Goal: Check status: Check status

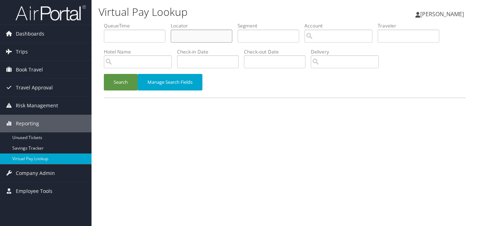
drag, startPoint x: 184, startPoint y: 32, endPoint x: 178, endPoint y: 32, distance: 6.0
click at [182, 32] on input "text" at bounding box center [202, 36] width 62 height 13
paste input "JUZEQY"
type input "JUZEQY"
click at [122, 91] on div "Search Manage Search Fields" at bounding box center [285, 86] width 373 height 24
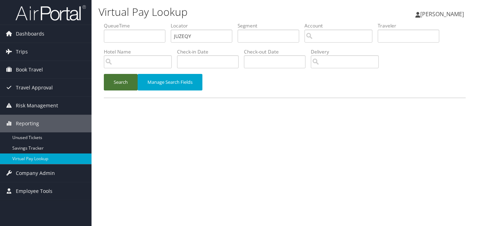
click at [122, 83] on button "Search" at bounding box center [121, 82] width 34 height 17
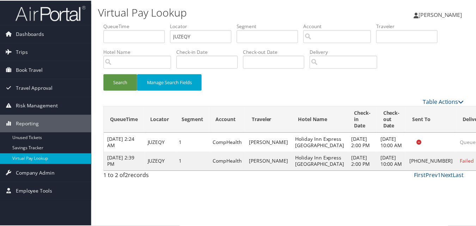
scroll to position [7, 0]
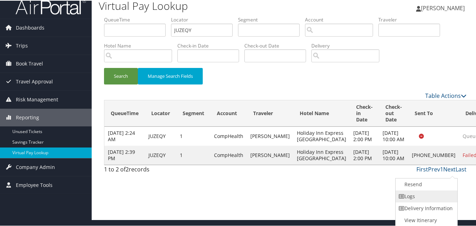
click at [411, 194] on link "Logs" at bounding box center [425, 196] width 60 height 12
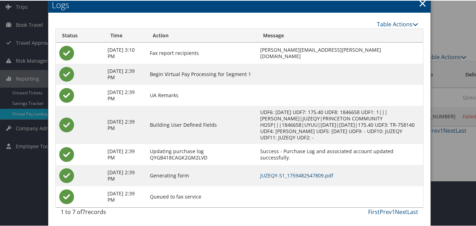
scroll to position [46, 0]
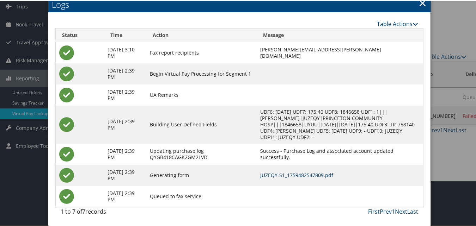
click at [293, 173] on link "JUZEQY-S1_1759482547809.pdf" at bounding box center [296, 174] width 73 height 7
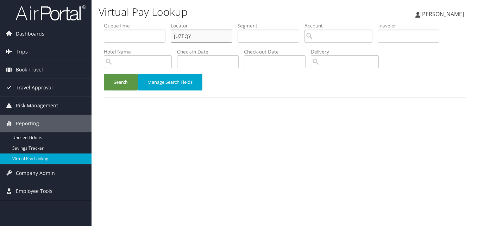
drag, startPoint x: 206, startPoint y: 36, endPoint x: 139, endPoint y: 47, distance: 67.4
click at [139, 22] on ul "QueueTime Locator JUZEQY Segment Account Traveler Hotel Name Check-in Date Chec…" at bounding box center [285, 22] width 362 height 0
paste input "WHAGZA"
type input "WHAGZA"
click at [126, 79] on button "Search" at bounding box center [121, 82] width 34 height 17
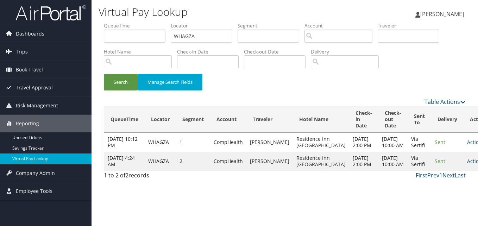
click at [467, 165] on link "Actions" at bounding box center [478, 161] width 22 height 7
click at [428, 199] on link "Logs" at bounding box center [436, 203] width 44 height 12
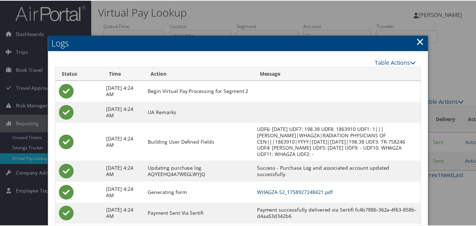
scroll to position [39, 0]
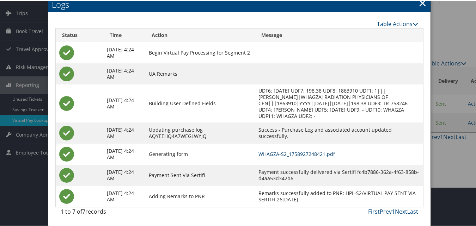
click at [292, 151] on link "WHAGZA-S2_1758927248421.pdf" at bounding box center [296, 153] width 76 height 7
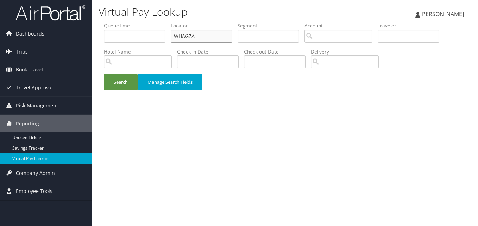
paste input "LQRDDP"
drag, startPoint x: 0, startPoint y: 0, endPoint x: 106, endPoint y: 50, distance: 117.4
click at [106, 22] on ul "QueueTime Locator WHAGZA Segment Account Traveler Hotel Name Check-in Date Chec…" at bounding box center [285, 22] width 362 height 0
type input "LQRDDP"
click at [95, 75] on div "Virtual Pay Lookup Luke Perry Luke Perry My Settings Travel Agency Contacts Vie…" at bounding box center [285, 113] width 387 height 226
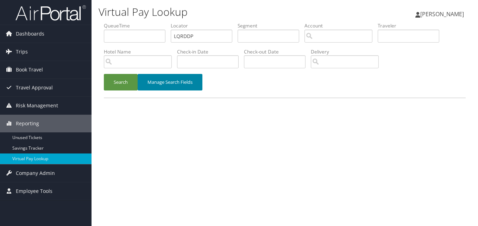
click at [141, 89] on button "Manage Search Fields" at bounding box center [170, 82] width 65 height 17
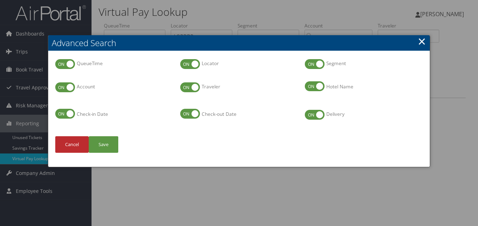
click at [422, 36] on link "×" at bounding box center [422, 41] width 8 height 14
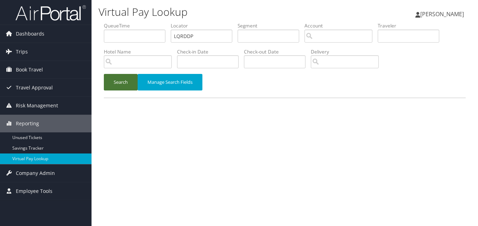
click at [116, 79] on button "Search" at bounding box center [121, 82] width 34 height 17
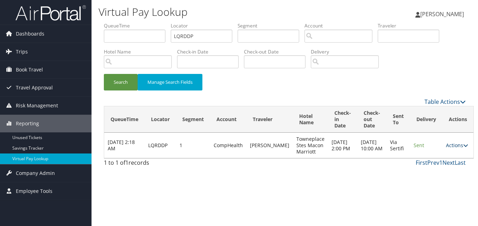
click at [446, 144] on link "Actions" at bounding box center [457, 145] width 22 height 7
click at [421, 165] on icon at bounding box center [420, 167] width 6 height 5
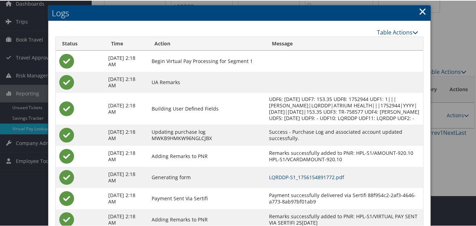
scroll to position [60, 0]
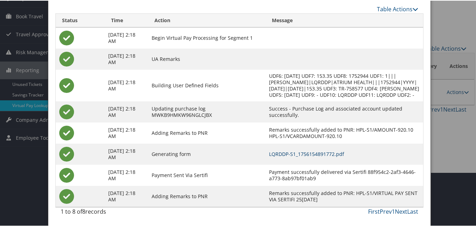
click at [302, 153] on link "LQRDDP-S1_1756154891772.pdf" at bounding box center [306, 153] width 75 height 7
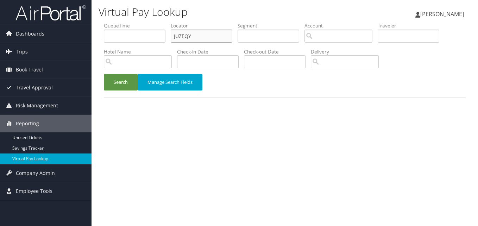
drag, startPoint x: 201, startPoint y: 35, endPoint x: 153, endPoint y: 45, distance: 49.1
click at [153, 22] on ul "QueueTime Locator JUZEQY Segment Account Traveler Hotel Name Check-in Date Chec…" at bounding box center [285, 22] width 362 height 0
paste input "OXBCE"
type input "JOXBCE"
click at [118, 82] on button "Search" at bounding box center [121, 82] width 34 height 17
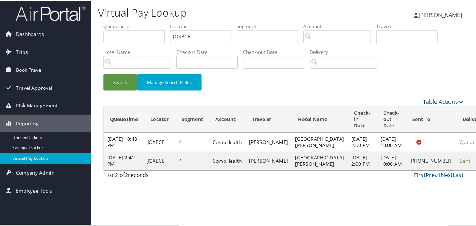
scroll to position [16, 0]
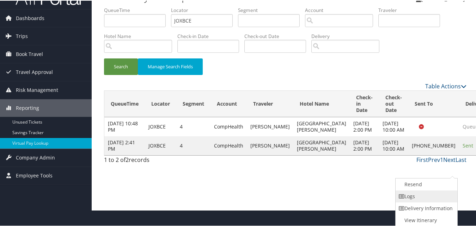
click at [407, 195] on link "Logs" at bounding box center [425, 196] width 60 height 12
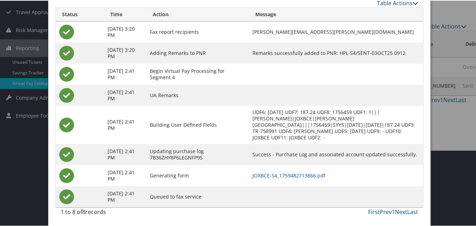
scroll to position [76, 0]
click at [288, 169] on td "JOXBCE-S4_1759482713866.pdf" at bounding box center [336, 174] width 174 height 21
click at [290, 172] on link "JOXBCE-S4_1759482713866.pdf" at bounding box center [288, 174] width 73 height 7
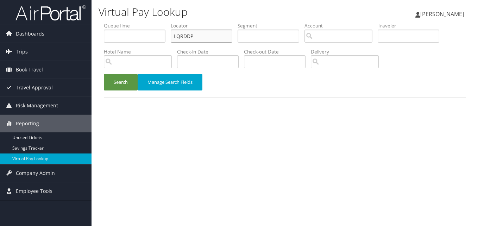
paste input "SBTZKQ"
drag, startPoint x: 196, startPoint y: 32, endPoint x: 134, endPoint y: 44, distance: 63.6
click at [134, 22] on ul "QueueTime Locator SBTZKQ Segment Account Traveler Hotel Name Check-in Date Chec…" at bounding box center [285, 22] width 362 height 0
type input "SBTZKQ"
click at [112, 87] on button "Search" at bounding box center [121, 82] width 34 height 17
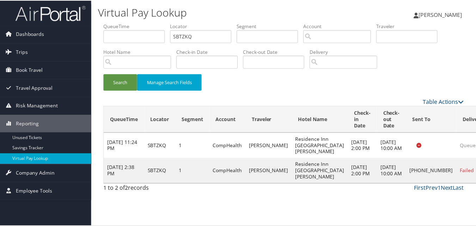
scroll to position [7, 0]
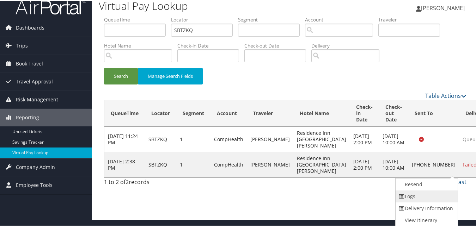
click at [416, 194] on link "Logs" at bounding box center [425, 196] width 60 height 12
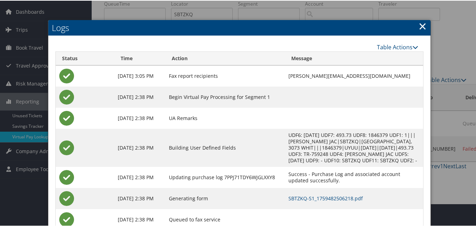
scroll to position [46, 0]
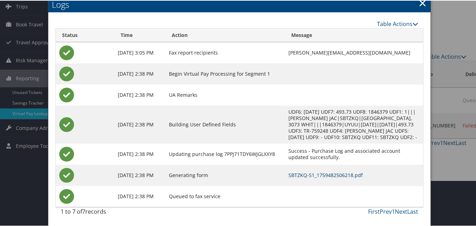
click at [289, 172] on link "SBTZKQ-S1_1759482506218.pdf" at bounding box center [326, 174] width 74 height 7
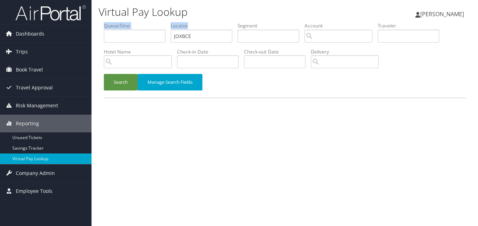
drag, startPoint x: 195, startPoint y: 28, endPoint x: 172, endPoint y: 39, distance: 25.7
click at [153, 22] on ul "QueueTime Locator JOXBCE Segment Account Traveler Hotel Name Check-in Date Chec…" at bounding box center [285, 22] width 362 height 0
paste input "ANZBXA"
drag, startPoint x: 198, startPoint y: 32, endPoint x: 116, endPoint y: 45, distance: 82.4
click at [116, 22] on ul "QueueTime Locator ANZBXA Segment Account Traveler Hotel Name Check-in Date Chec…" at bounding box center [285, 22] width 362 height 0
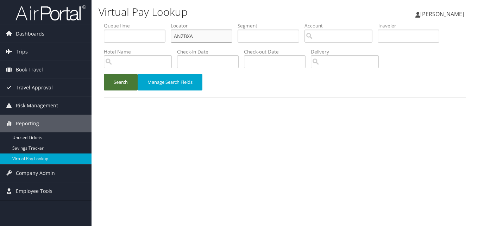
type input "ANZBXA"
click at [113, 84] on button "Search" at bounding box center [121, 82] width 34 height 17
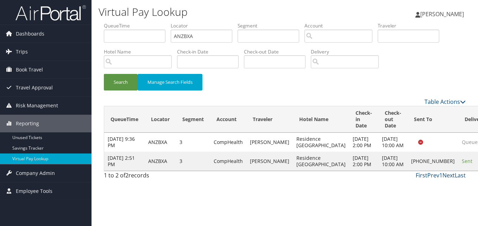
drag, startPoint x: 447, startPoint y: 172, endPoint x: 431, endPoint y: 173, distance: 15.9
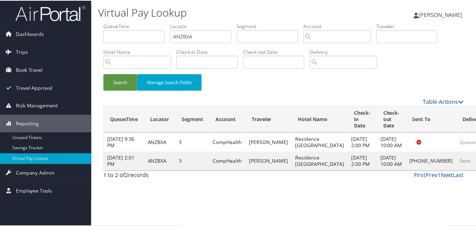
scroll to position [0, 0]
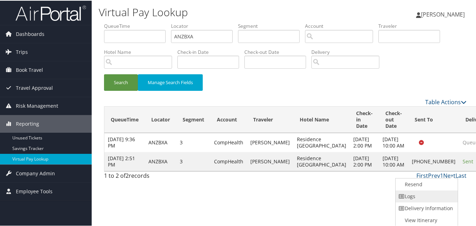
click at [400, 194] on icon at bounding box center [401, 195] width 6 height 5
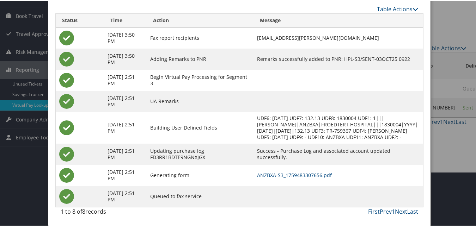
scroll to position [61, 0]
click at [295, 175] on link "ANZBXA-S3_1759483307656.pdf" at bounding box center [294, 174] width 75 height 7
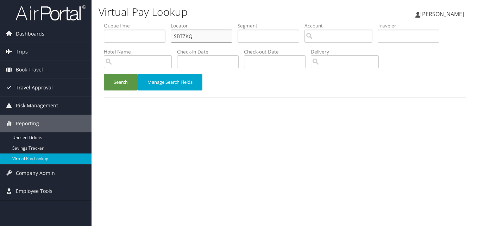
drag, startPoint x: 186, startPoint y: 36, endPoint x: 161, endPoint y: 45, distance: 26.7
click at [161, 22] on ul "QueueTime Locator SBTZKQ Segment Account Traveler Hotel Name Check-in Date Chec…" at bounding box center [285, 22] width 362 height 0
paste input "JHWRJE"
type input "JHWRJE"
click at [118, 77] on button "Search" at bounding box center [121, 82] width 34 height 17
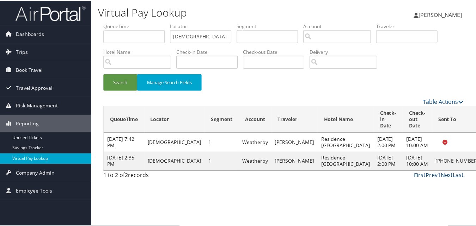
scroll to position [0, 0]
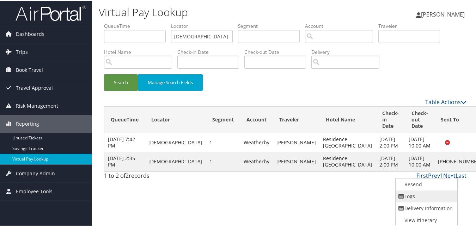
click at [415, 192] on link "Logs" at bounding box center [425, 196] width 60 height 12
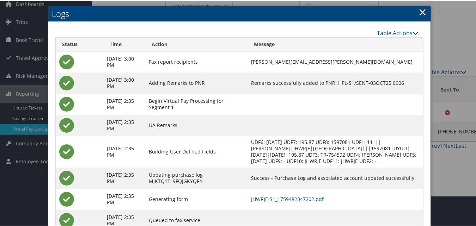
scroll to position [61, 0]
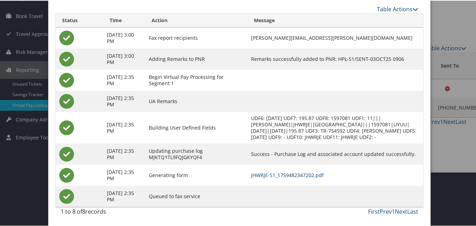
click at [296, 175] on link "JHWRJE-S1_1759482347202.pdf" at bounding box center [287, 174] width 73 height 7
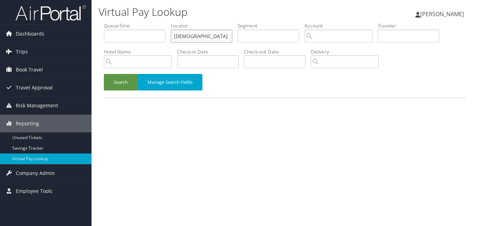
paste input "GKIHEJ"
drag, startPoint x: 147, startPoint y: 36, endPoint x: 114, endPoint y: 43, distance: 32.9
click at [114, 22] on ul "QueueTime Locator JHWRJE Segment Account Traveler Hotel Name Check-in Date Chec…" at bounding box center [285, 22] width 362 height 0
type input "GKIHEJ"
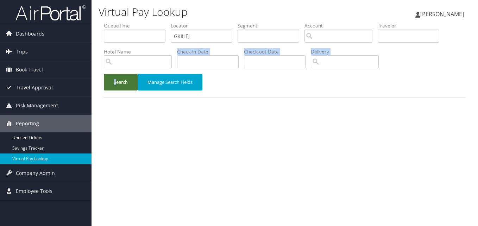
click at [115, 80] on form "QueueTime Locator GKIHEJ Segment Account Traveler Hotel Name Check-in Date Chec…" at bounding box center [285, 59] width 362 height 75
drag, startPoint x: 115, startPoint y: 80, endPoint x: 120, endPoint y: 85, distance: 7.2
click at [120, 85] on button "Search" at bounding box center [121, 82] width 34 height 17
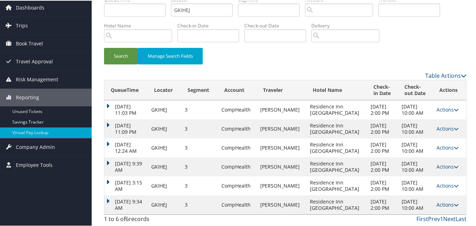
click at [439, 201] on link "Actions" at bounding box center [447, 204] width 22 height 7
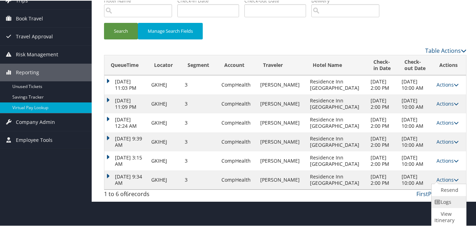
click at [452, 200] on link "Logs" at bounding box center [447, 202] width 33 height 12
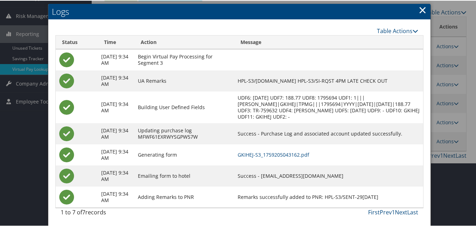
scroll to position [91, 0]
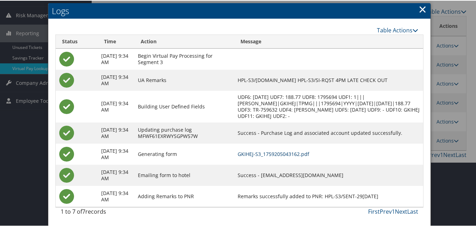
click at [305, 153] on link "GKIHEJ-S3_1759205043162.pdf" at bounding box center [273, 153] width 72 height 7
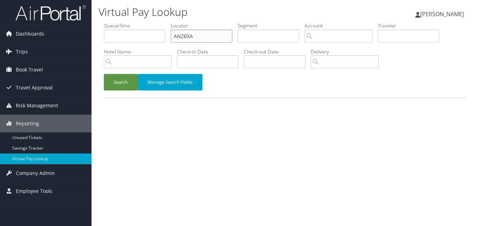
drag, startPoint x: 197, startPoint y: 32, endPoint x: 159, endPoint y: 41, distance: 39.2
click at [159, 22] on ul "QueueTime Locator ANZBXA Segment Account Traveler Hotel Name Check-in Date Chec…" at bounding box center [285, 22] width 362 height 0
paste input "YAWNAZ"
click at [125, 87] on button "Search" at bounding box center [121, 82] width 34 height 17
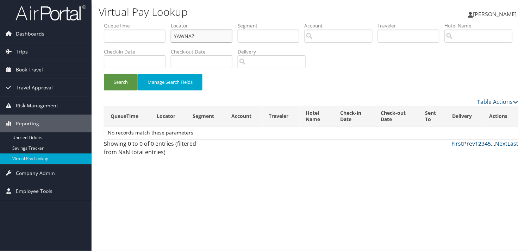
drag, startPoint x: 203, startPoint y: 33, endPoint x: 146, endPoint y: 64, distance: 64.7
click at [154, 22] on ul "QueueTime Locator YAWNAZ Segment Account Traveler Hotel Name Check-in Date Chec…" at bounding box center [311, 22] width 415 height 0
paste input "DSCNXO"
type input "DSCNXO"
click at [114, 80] on button "Search" at bounding box center [121, 82] width 34 height 17
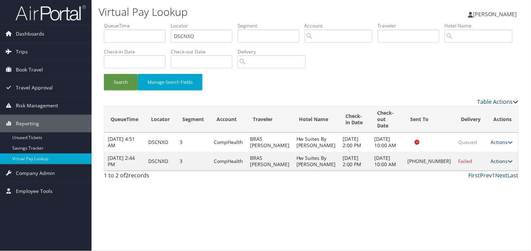
click at [478, 163] on link "Actions" at bounding box center [502, 161] width 22 height 7
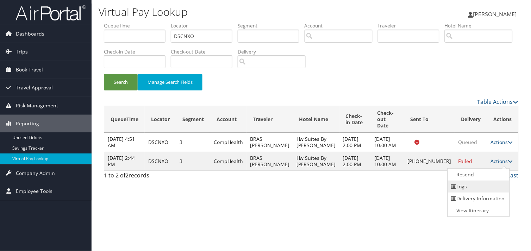
click at [473, 188] on link "Logs" at bounding box center [478, 187] width 60 height 12
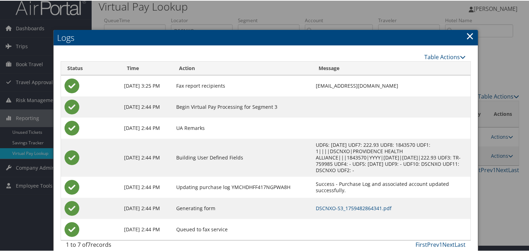
scroll to position [8, 0]
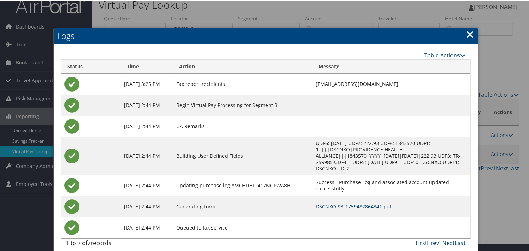
click at [352, 203] on link "DSCNXO-S3_1759482864341.pdf" at bounding box center [354, 206] width 76 height 7
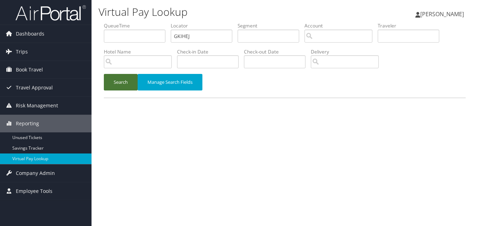
click at [114, 85] on button "Search" at bounding box center [121, 82] width 34 height 17
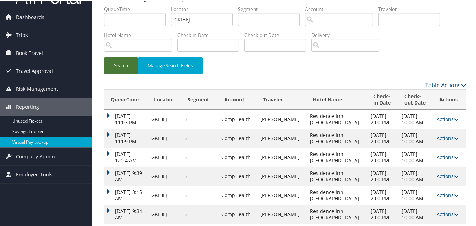
scroll to position [27, 0]
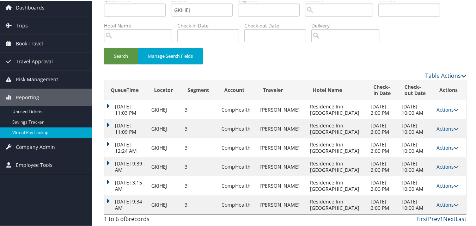
click at [106, 197] on td "Sep 30, 2025 9:34 AM" at bounding box center [125, 204] width 43 height 19
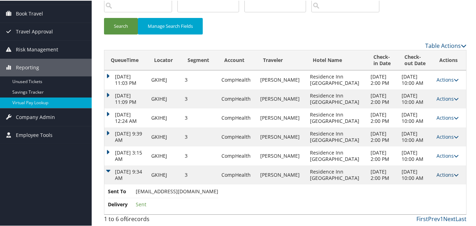
click at [436, 173] on link "Actions" at bounding box center [447, 174] width 22 height 7
click at [434, 197] on link "Logs" at bounding box center [447, 197] width 33 height 12
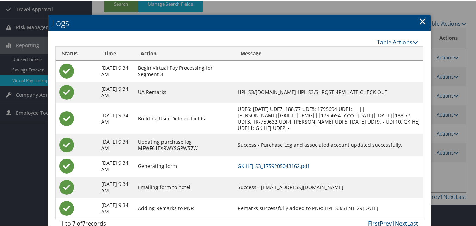
scroll to position [91, 0]
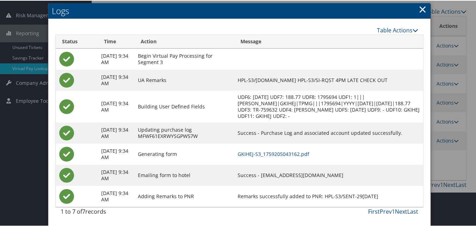
drag, startPoint x: 278, startPoint y: 175, endPoint x: 366, endPoint y: 170, distance: 88.2
click at [366, 170] on td "Success - FRONTDESK.RIMODESTO@GMAIL.COM" at bounding box center [328, 174] width 189 height 21
copy td "FRONTDESK.RIMODESTO@GMAIL.COM"
click at [420, 10] on link "×" at bounding box center [422, 8] width 8 height 14
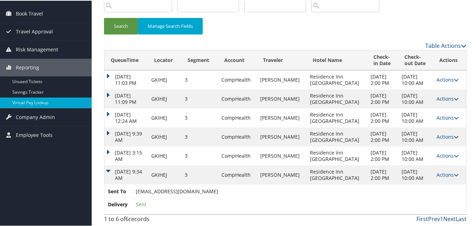
click at [436, 175] on link "Actions" at bounding box center [447, 174] width 22 height 7
click at [433, 191] on link "Resend" at bounding box center [447, 185] width 33 height 12
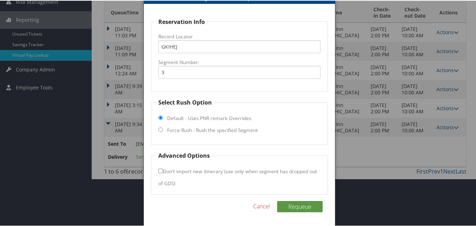
click at [177, 126] on label "Force Rush - Rush the specified Segment" at bounding box center [212, 129] width 91 height 7
click at [163, 127] on input "Force Rush - Rush the specified Segment" at bounding box center [160, 129] width 5 height 5
radio input "true"
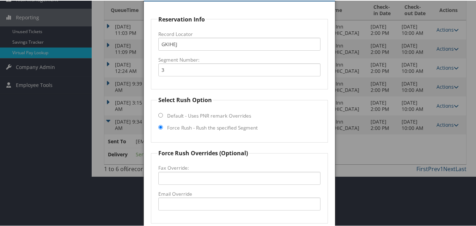
scroll to position [185, 0]
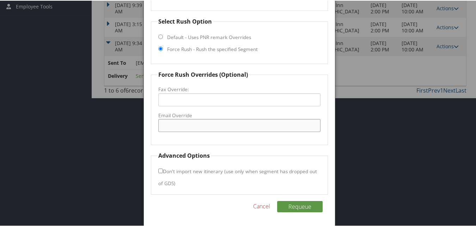
click at [189, 124] on input "Email Override" at bounding box center [239, 124] width 162 height 13
paste input "FRONTDESK.RIMODESTO@GMAIL.COM"
type input "FRONTDESK.RIMODESTO@GMAIL.COM"
drag, startPoint x: 260, startPoint y: 124, endPoint x: 148, endPoint y: 125, distance: 112.0
click at [148, 125] on div "Reservation Info Record Locator GKIHEJ Segment Number: 3 Select Rush Option Def…" at bounding box center [239, 75] width 191 height 304
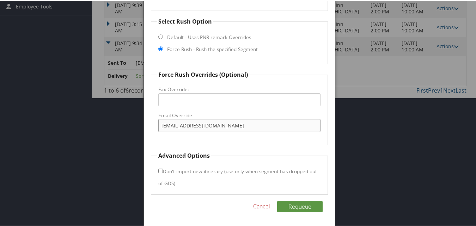
type input "frontdesk.rimodesto@gmail.com"
click at [171, 101] on input "Fax Override:" at bounding box center [239, 99] width 162 height 13
paste input "FRONTDESK.RIMODESTO@GMAIL.COM"
type input "FRONTDESK.RIMODESTO@GMAIL.COM"
drag, startPoint x: 254, startPoint y: 100, endPoint x: 158, endPoint y: 107, distance: 96.4
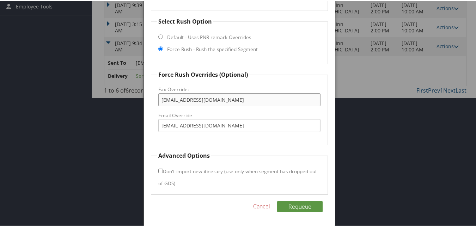
click at [158, 107] on fieldset "Force Rush Overrides (Optional) Fax Override: FRONTDESK.RIMODESTO@GMAIL.COM Ema…" at bounding box center [239, 107] width 176 height 75
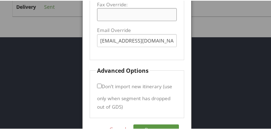
scroll to position [339, 0]
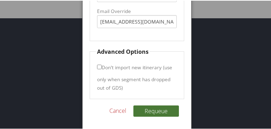
click at [152, 108] on button "Requeue" at bounding box center [155, 110] width 45 height 11
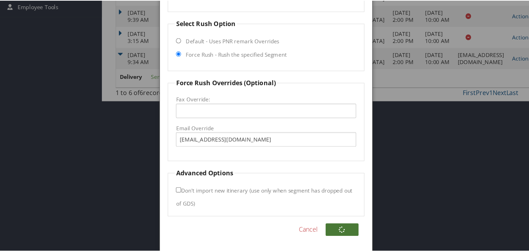
scroll to position [151, 0]
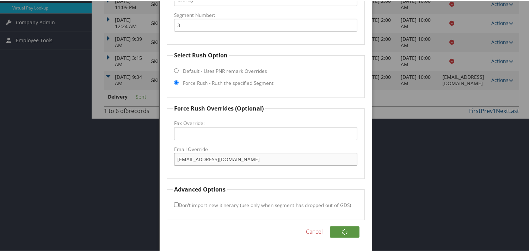
drag, startPoint x: 258, startPoint y: 160, endPoint x: 166, endPoint y: 160, distance: 91.6
click at [167, 160] on fieldset "Force Rush Overrides (Optional) Fax Override: Email Override frontdesk.rimodest…" at bounding box center [266, 141] width 198 height 75
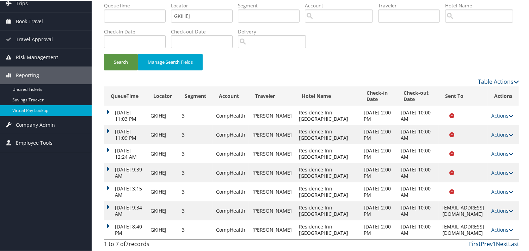
scroll to position [71, 0]
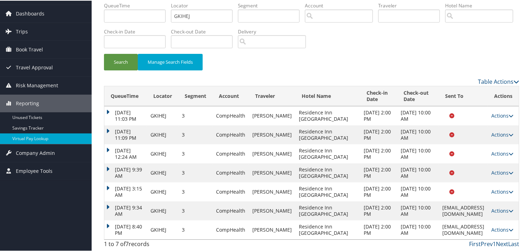
drag, startPoint x: 392, startPoint y: 222, endPoint x: 471, endPoint y: 224, distance: 78.6
click at [471, 224] on td "frontdesk.rimodesto@gmail.com" at bounding box center [463, 229] width 49 height 19
click at [478, 226] on link "Actions" at bounding box center [502, 229] width 22 height 7
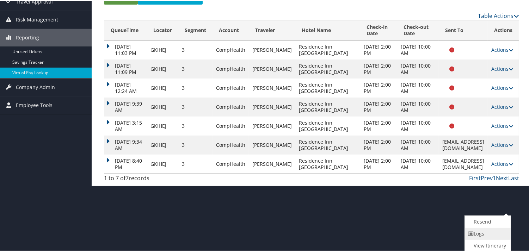
click at [478, 226] on link "Logs" at bounding box center [487, 233] width 44 height 12
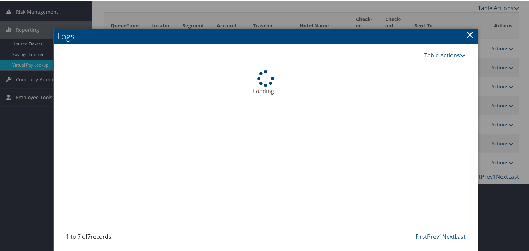
scroll to position [116, 0]
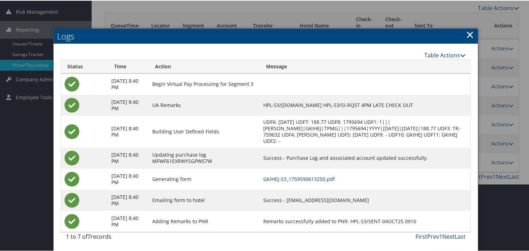
click at [335, 175] on link "GKIHEJ-S3_1759590613250.pdf" at bounding box center [299, 178] width 72 height 7
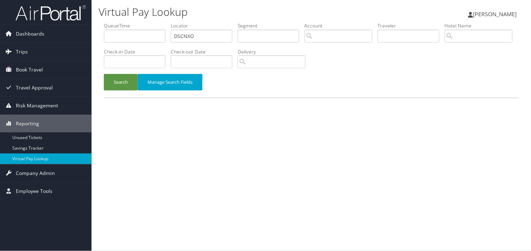
click at [122, 22] on ul "QueueTime Locator DSCNXO Segment Account Traveler Hotel Name Check-in Date Chec…" at bounding box center [311, 22] width 415 height 0
type input "AFMJEP"
click at [114, 82] on button "Search" at bounding box center [121, 82] width 34 height 17
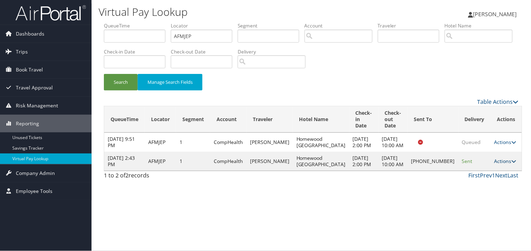
click at [495, 158] on link "Actions" at bounding box center [506, 161] width 22 height 7
click at [467, 179] on link "Logs" at bounding box center [477, 180] width 60 height 12
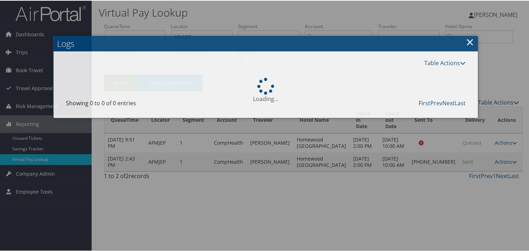
scroll to position [29, 0]
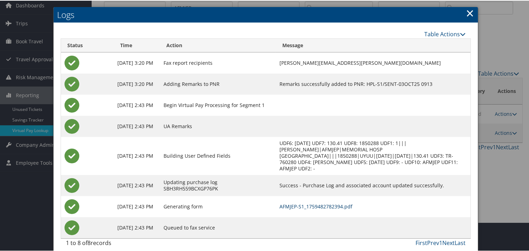
click at [334, 203] on link "AFMJEP-S1_1759482782394.pdf" at bounding box center [315, 206] width 73 height 7
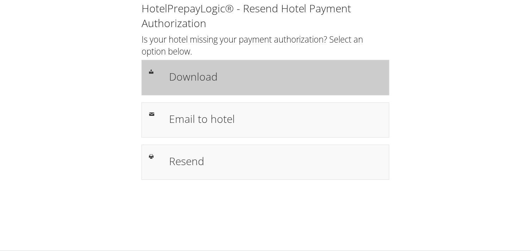
click at [236, 79] on h1 "Download" at bounding box center [275, 77] width 213 height 16
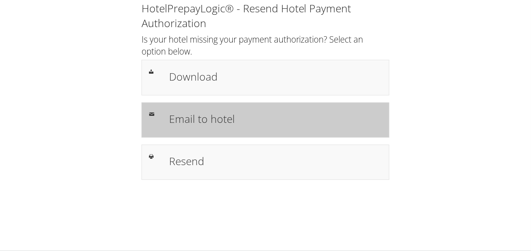
click at [293, 127] on div "Email to hotel" at bounding box center [275, 120] width 223 height 20
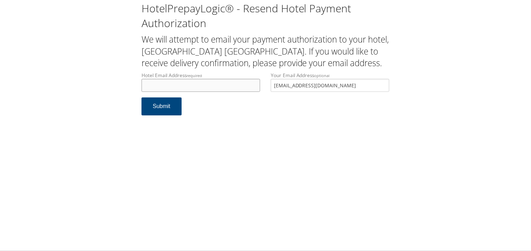
click at [163, 83] on input "Hotel Email Address required" at bounding box center [201, 85] width 119 height 13
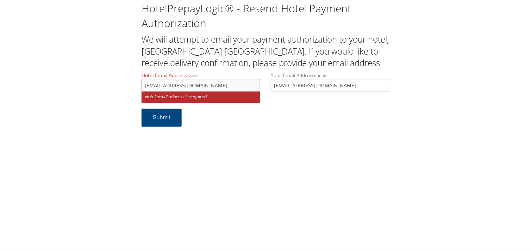
type input "ecare@chghealthcare.com"
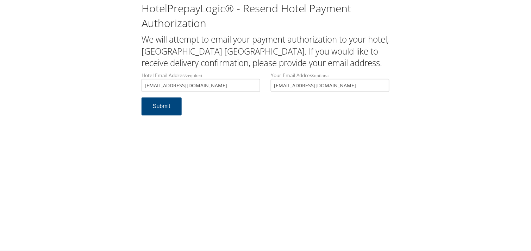
click at [87, 83] on div "HotelPrepayLogic® - Resend Hotel Payment Authorization We will attempt to email…" at bounding box center [265, 61] width 517 height 123
click at [164, 110] on button "Submit" at bounding box center [162, 107] width 40 height 18
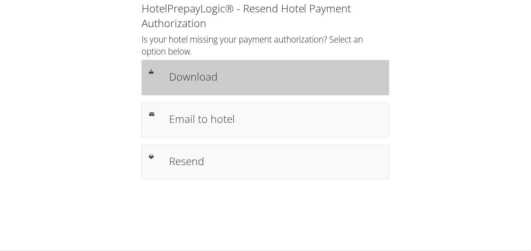
click at [177, 91] on div "Download" at bounding box center [266, 77] width 248 height 35
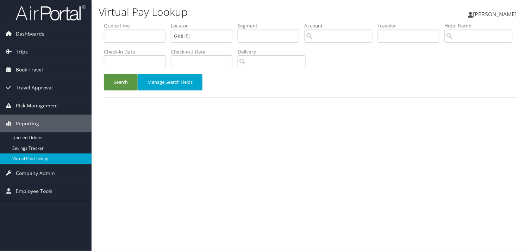
click at [170, 22] on ul "QueueTime Locator GKIHEJ Segment Account Traveler Hotel Name Check-in Date Chec…" at bounding box center [311, 22] width 415 height 0
drag, startPoint x: 196, startPoint y: 36, endPoint x: 150, endPoint y: 39, distance: 46.6
click at [150, 22] on ul "QueueTime Locator SBANAY Segment Account Traveler Hotel Name Check-in Date Chec…" at bounding box center [311, 22] width 415 height 0
type input "SBANAY"
click at [128, 91] on div "Search Manage Search Fields" at bounding box center [312, 86] width 426 height 24
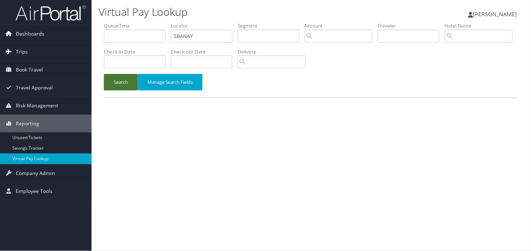
click at [129, 81] on button "Search" at bounding box center [121, 82] width 34 height 17
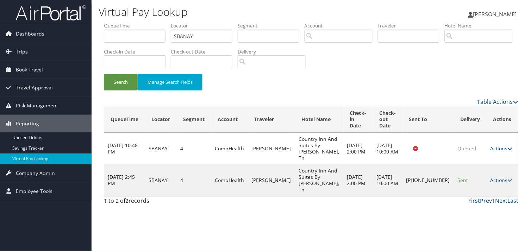
click at [495, 177] on link "Actions" at bounding box center [502, 180] width 22 height 7
click at [466, 190] on link "Logs" at bounding box center [478, 193] width 60 height 12
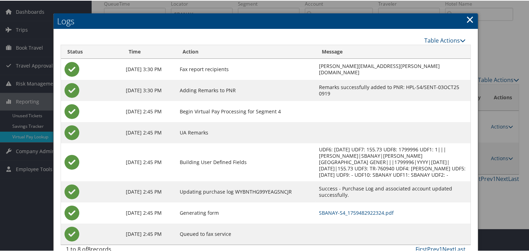
scroll to position [35, 0]
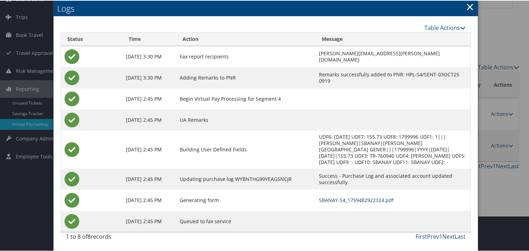
click at [337, 199] on link "SBANAY-S4_1759482922324.pdf" at bounding box center [356, 199] width 75 height 7
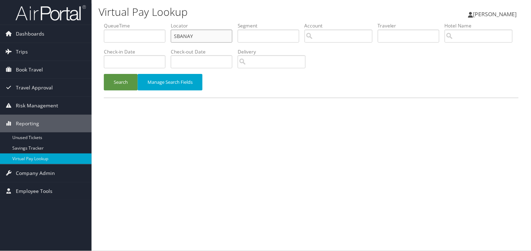
paste input "WUYZBX"
drag, startPoint x: 193, startPoint y: 38, endPoint x: 148, endPoint y: 49, distance: 46.0
click at [155, 22] on ul "QueueTime Locator WUYZBX Segment Account Traveler Hotel Name Check-in Date Chec…" at bounding box center [311, 22] width 415 height 0
type input "WUYZBX"
click at [123, 79] on button "Search" at bounding box center [121, 82] width 34 height 17
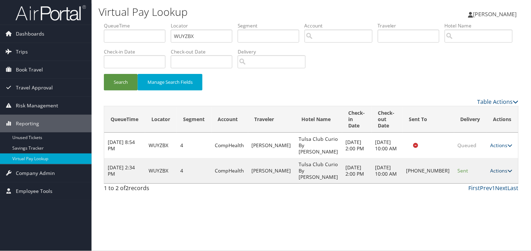
click at [492, 167] on link "Actions" at bounding box center [502, 170] width 22 height 7
click at [464, 189] on link "Logs" at bounding box center [477, 187] width 60 height 12
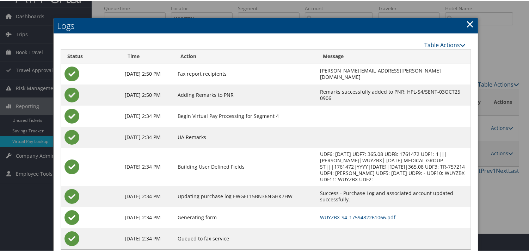
scroll to position [35, 0]
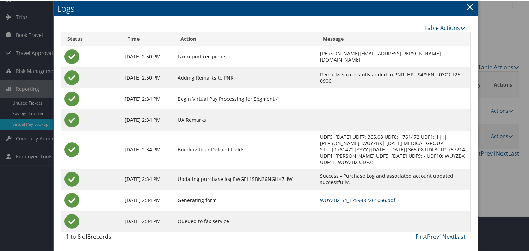
click at [338, 200] on link "WUYZBX-S4_1759482261066.pdf" at bounding box center [357, 199] width 75 height 7
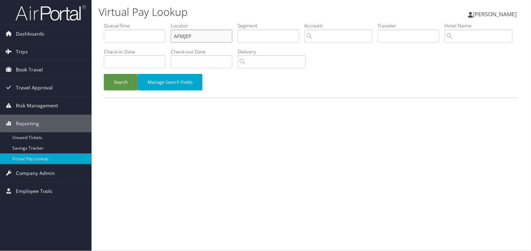
paste input "KYGUZM"
drag, startPoint x: 205, startPoint y: 31, endPoint x: 136, endPoint y: 73, distance: 80.5
click at [144, 22] on ul "QueueTime Locator KYGUZM Segment Account Traveler Hotel Name Check-in Date Chec…" at bounding box center [311, 22] width 415 height 0
type input "KYGUZM"
click at [115, 87] on button "Search" at bounding box center [121, 82] width 34 height 17
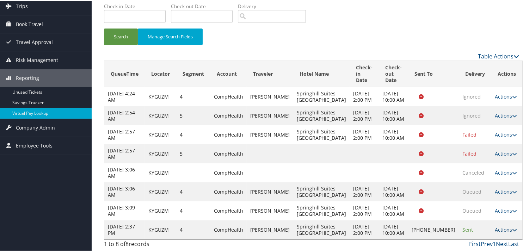
click at [495, 227] on link "Actions" at bounding box center [506, 229] width 22 height 7
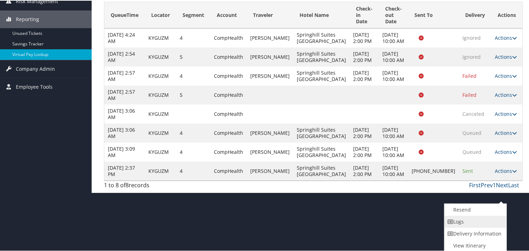
click at [455, 222] on link "Logs" at bounding box center [474, 221] width 60 height 12
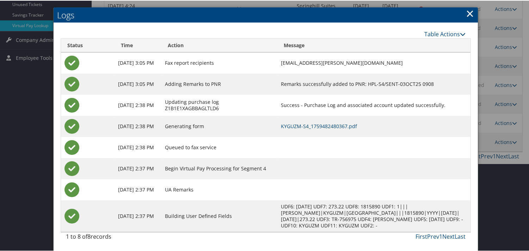
scroll to position [134, 0]
click at [309, 122] on link "KYGUZM-S4_1759482480367.pdf" at bounding box center [319, 125] width 76 height 7
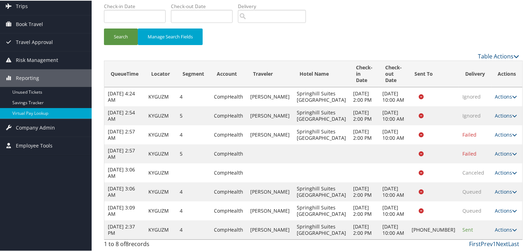
click at [495, 226] on link "Actions" at bounding box center [506, 229] width 22 height 7
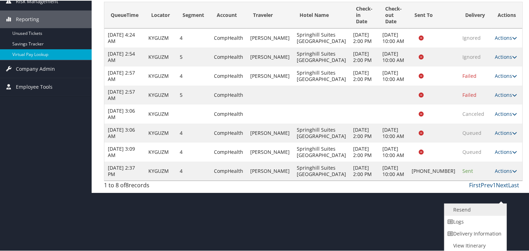
click at [470, 209] on link "Resend" at bounding box center [474, 209] width 60 height 12
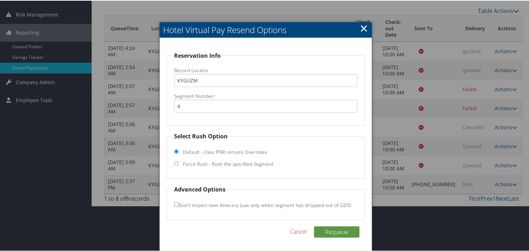
click at [213, 161] on label "Force Rush - Rush the specified Segment" at bounding box center [228, 163] width 91 height 7
click at [179, 161] on input "Force Rush - Rush the specified Segment" at bounding box center [176, 163] width 5 height 5
radio input "true"
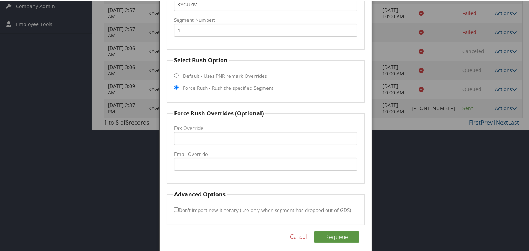
scroll to position [173, 0]
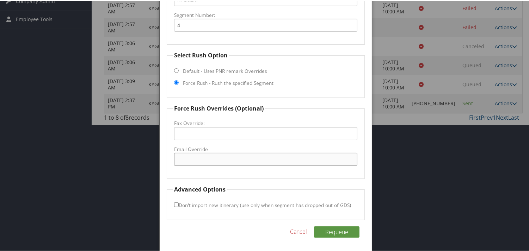
click at [206, 156] on input "Email Override" at bounding box center [265, 158] width 183 height 13
drag, startPoint x: 263, startPoint y: 151, endPoint x: 263, endPoint y: 156, distance: 5.6
click at [263, 151] on label "Email Override" at bounding box center [265, 148] width 183 height 7
click at [263, 152] on input "Email Override" at bounding box center [265, 158] width 183 height 13
click at [252, 164] on input "springhill@premierhospitality.net" at bounding box center [265, 158] width 183 height 13
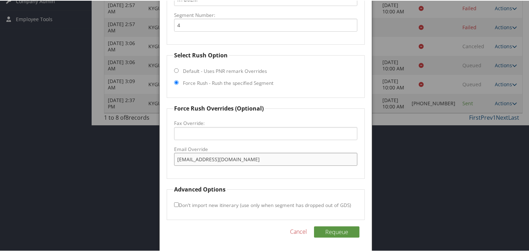
click at [220, 162] on input "springhill@premierhospitality.net" at bounding box center [265, 158] width 183 height 13
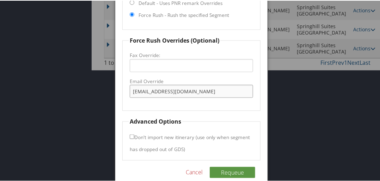
scroll to position [251, 0]
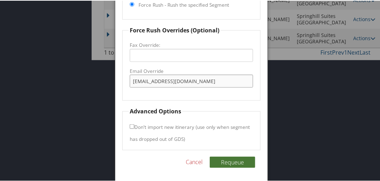
type input "springhill@premierhospitality.net"
click at [227, 159] on button "Requeue" at bounding box center [232, 161] width 45 height 11
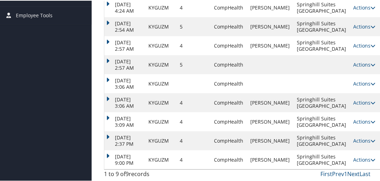
scroll to position [227, 0]
click at [106, 150] on td "Oct 4, 2025 9:00 PM" at bounding box center [124, 159] width 41 height 19
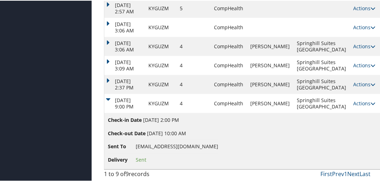
scroll to position [255, 0]
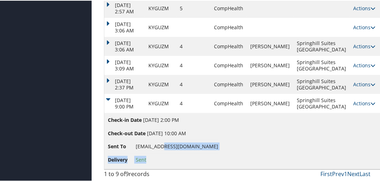
drag, startPoint x: 214, startPoint y: 145, endPoint x: 158, endPoint y: 150, distance: 56.6
click at [158, 150] on td "Check-in Date Oct 6, 2025 2:00 PM Check-out Date Oct 11, 2025 10:00 AM Sent To …" at bounding box center [242, 140] width 276 height 56
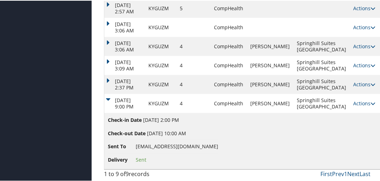
drag, startPoint x: 158, startPoint y: 150, endPoint x: 139, endPoint y: 152, distance: 18.8
click at [139, 152] on li "Sent To springhill@premierhospitality.net" at bounding box center [163, 145] width 110 height 13
drag, startPoint x: 142, startPoint y: 145, endPoint x: 192, endPoint y: 144, distance: 50.0
click at [192, 144] on span "springhill@premierhospitality.net" at bounding box center [177, 145] width 82 height 7
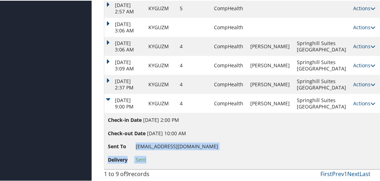
copy ul "springhill@premierhospitality.net Delivery Sent"
drag, startPoint x: 135, startPoint y: 145, endPoint x: 212, endPoint y: 147, distance: 76.8
click at [212, 147] on td "Check-in Date Oct 6, 2025 2:00 PM Check-out Date Oct 11, 2025 10:00 AM Sent To …" at bounding box center [242, 140] width 276 height 56
drag, startPoint x: 212, startPoint y: 147, endPoint x: 149, endPoint y: 148, distance: 62.7
click at [167, 149] on span "springhill@premierhospitality.net" at bounding box center [177, 145] width 82 height 7
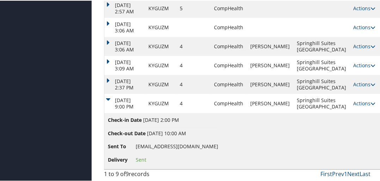
click at [130, 144] on span "Sent To" at bounding box center [121, 146] width 26 height 8
drag, startPoint x: 131, startPoint y: 146, endPoint x: 210, endPoint y: 147, distance: 78.2
click at [211, 147] on li "Sent To springhill@premierhospitality.net" at bounding box center [163, 145] width 110 height 13
copy li "springhill@premierhospitality.ne"
drag, startPoint x: 337, startPoint y: 153, endPoint x: 341, endPoint y: 156, distance: 4.5
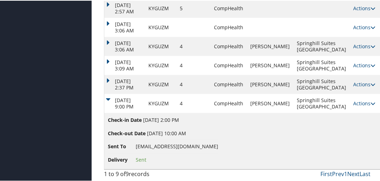
click at [340, 160] on td "Check-in Date Oct 6, 2025 2:00 PM Check-out Date Oct 11, 2025 10:00 AM Sent To …" at bounding box center [242, 140] width 276 height 56
click at [353, 100] on link "Actions" at bounding box center [364, 102] width 22 height 7
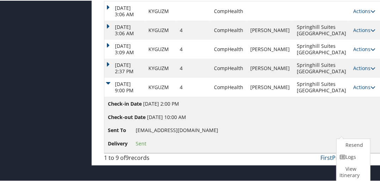
click at [349, 150] on link "Logs" at bounding box center [352, 156] width 32 height 12
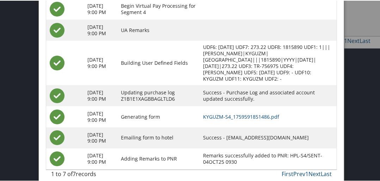
scroll to position [345, 0]
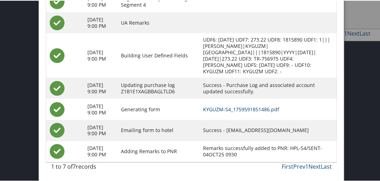
click at [244, 106] on link "KYGUZM-S4_1759591851486.pdf" at bounding box center [241, 108] width 76 height 7
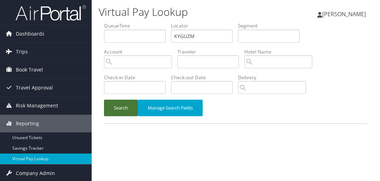
scroll to position [19, 0]
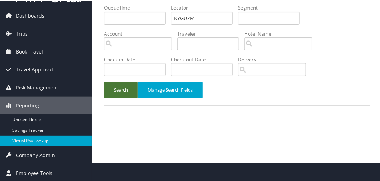
click at [122, 91] on button "Search" at bounding box center [121, 89] width 34 height 17
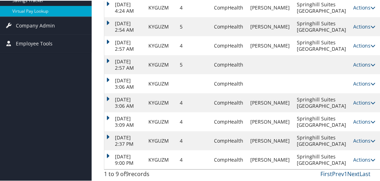
click at [108, 150] on td "[DATE] 9:00 PM" at bounding box center [124, 159] width 41 height 19
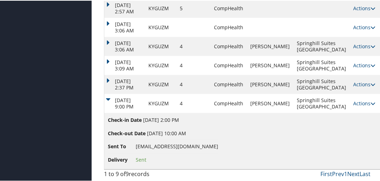
scroll to position [255, 0]
drag, startPoint x: 137, startPoint y: 145, endPoint x: 211, endPoint y: 147, distance: 74.7
click at [211, 147] on span "[EMAIL_ADDRESS][DOMAIN_NAME]" at bounding box center [177, 145] width 82 height 7
copy span "[EMAIL_ADDRESS][DOMAIN_NAME]"
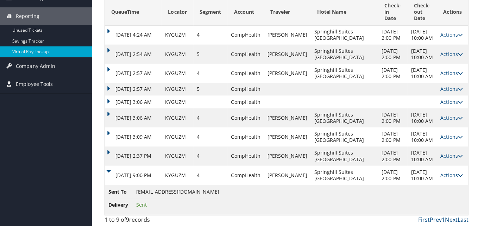
scroll to position [0, 0]
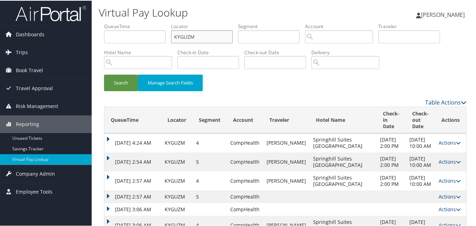
drag, startPoint x: 206, startPoint y: 34, endPoint x: 188, endPoint y: 38, distance: 18.4
click at [188, 38] on input "KYGUZM" at bounding box center [202, 36] width 62 height 13
click at [210, 38] on input "KYGUZM" at bounding box center [202, 36] width 62 height 13
click at [211, 35] on input "KYGUZM" at bounding box center [202, 36] width 62 height 13
drag, startPoint x: 211, startPoint y: 35, endPoint x: 170, endPoint y: 45, distance: 42.7
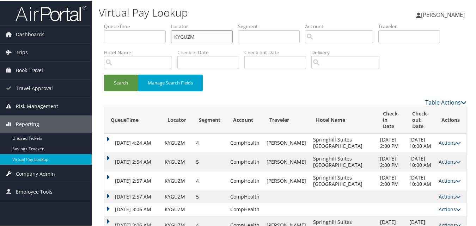
click at [170, 22] on ul "QueueTime Locator KYGUZM Segment Account Traveler Hotel Name Check-in Date Chec…" at bounding box center [285, 22] width 362 height 0
paste input "AFPWET"
type input "AFPWET"
click at [125, 72] on li "Hotel Name" at bounding box center [140, 61] width 73 height 26
click at [129, 74] on button "Search" at bounding box center [121, 82] width 34 height 17
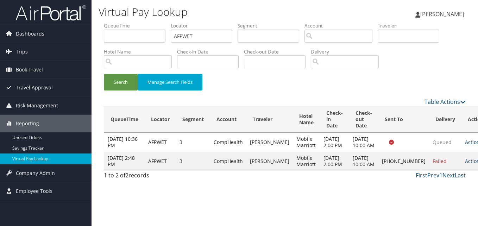
click at [379, 165] on link "Actions" at bounding box center [476, 161] width 22 height 7
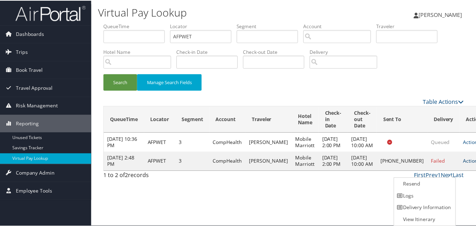
scroll to position [0, 0]
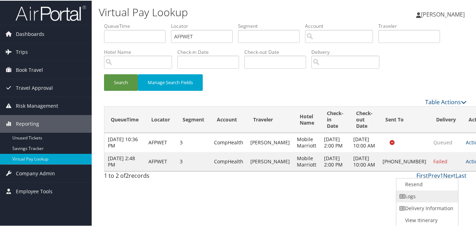
click at [379, 181] on link "Logs" at bounding box center [426, 196] width 60 height 12
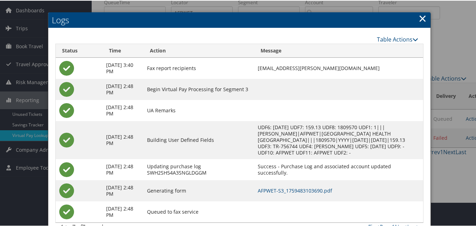
scroll to position [39, 0]
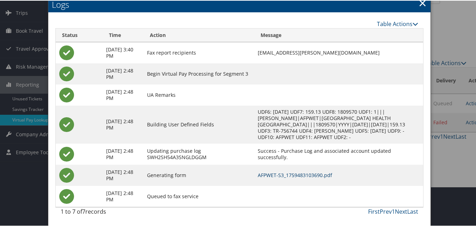
click at [300, 175] on link "AFPWET-S3_1759483103690.pdf" at bounding box center [295, 174] width 74 height 7
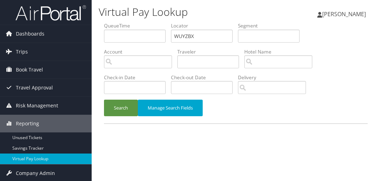
scroll to position [19, 0]
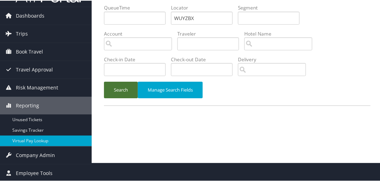
click at [125, 86] on button "Search" at bounding box center [121, 89] width 34 height 17
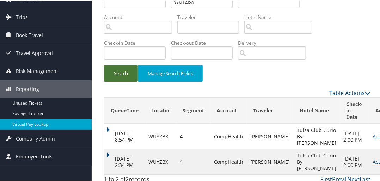
scroll to position [53, 0]
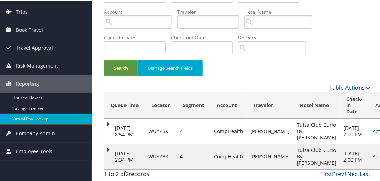
click at [103, 139] on div "QueueTime Locator WUYZBX Segment Account Traveler Hotel Name Check-in Date Chec…" at bounding box center [237, 81] width 277 height 199
click at [106, 143] on td "[DATE] 2:34 PM" at bounding box center [124, 155] width 41 height 25
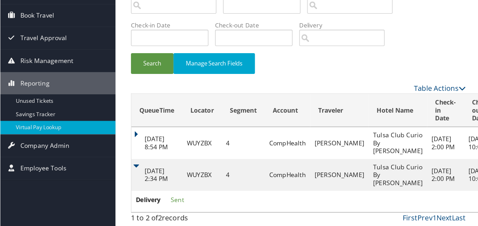
scroll to position [0, 0]
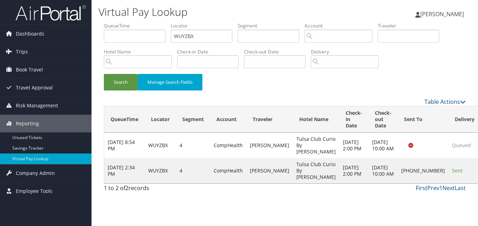
drag, startPoint x: 444, startPoint y: 181, endPoint x: 430, endPoint y: 181, distance: 14.4
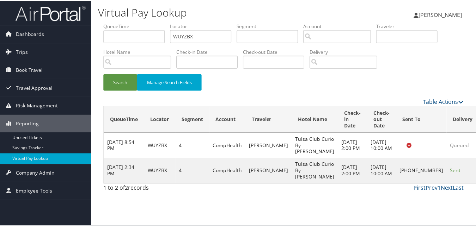
scroll to position [7, 0]
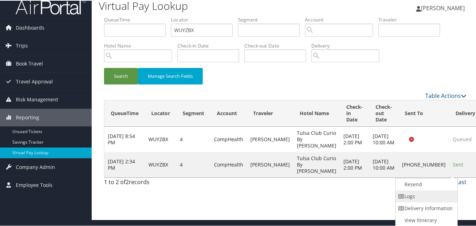
click at [379, 181] on link "Logs" at bounding box center [425, 196] width 60 height 12
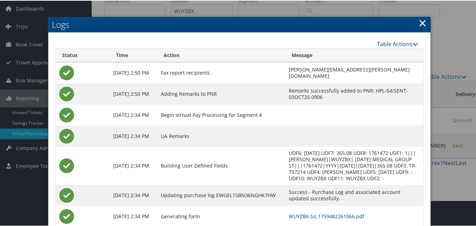
scroll to position [67, 0]
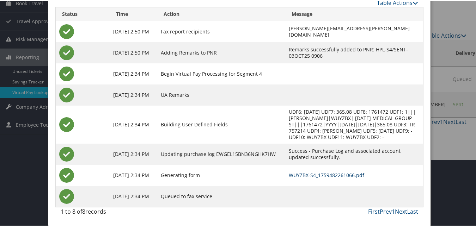
click at [315, 172] on link "WUYZBX-S4_1759482261066.pdf" at bounding box center [326, 174] width 75 height 7
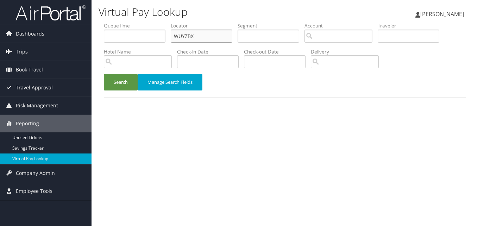
paste input "TBIXE"
click at [145, 22] on ul "QueueTime Locator WTBIXE Segment Account Traveler Hotel Name Check-in Date Chec…" at bounding box center [285, 22] width 362 height 0
type input "WTBIXE"
click at [126, 82] on button "Search" at bounding box center [121, 82] width 34 height 17
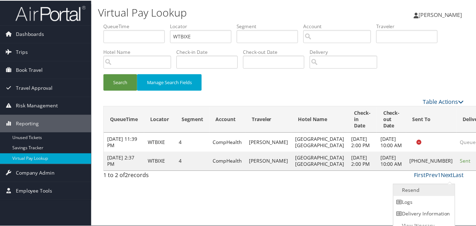
scroll to position [7, 0]
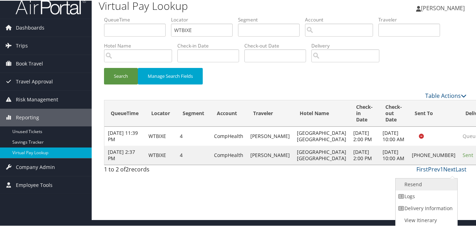
click at [413, 188] on link "Resend" at bounding box center [425, 184] width 60 height 12
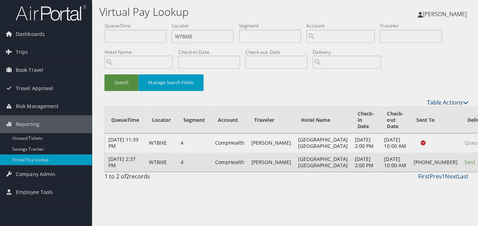
scroll to position [0, 0]
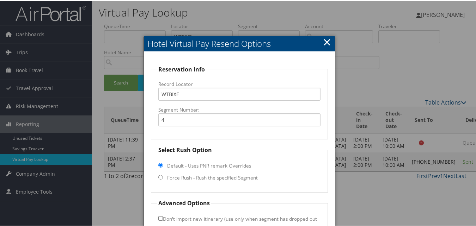
click at [325, 43] on link "×" at bounding box center [327, 41] width 8 height 14
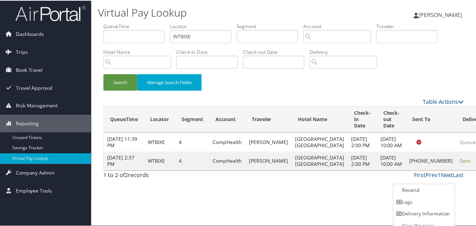
scroll to position [7, 0]
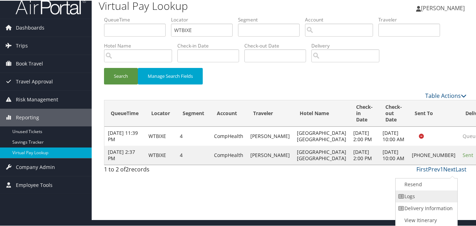
click at [407, 194] on link "Logs" at bounding box center [425, 196] width 60 height 12
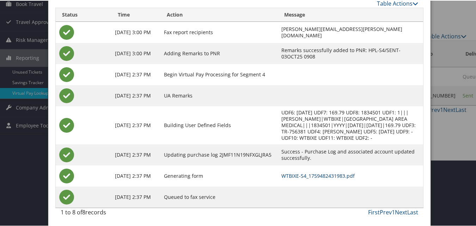
scroll to position [67, 0]
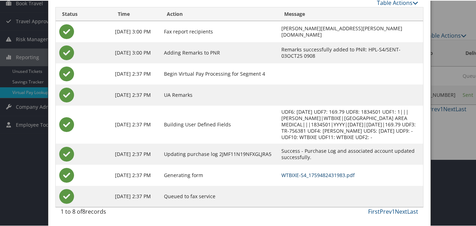
click at [292, 174] on link "WTBIXE-S4_1759482431983.pdf" at bounding box center [317, 174] width 73 height 7
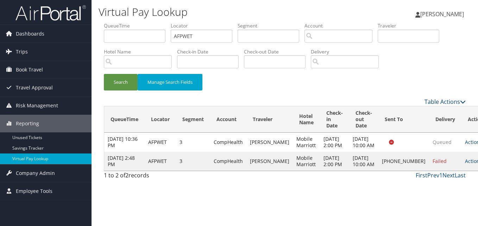
click at [462, 170] on td "Actions Resend Logs Delivery Information View Itinerary" at bounding box center [477, 161] width 31 height 19
click at [465, 165] on link "Actions" at bounding box center [476, 161] width 22 height 7
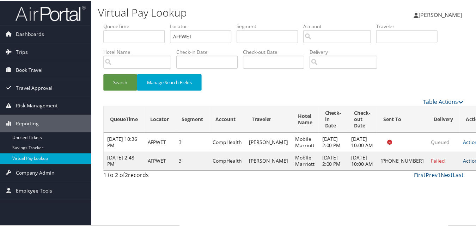
scroll to position [0, 0]
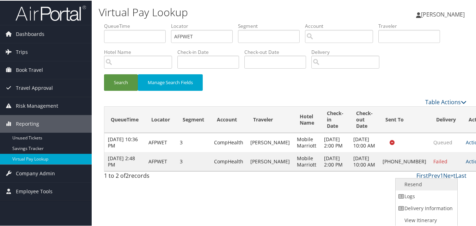
click at [416, 180] on link "Resend" at bounding box center [425, 184] width 60 height 12
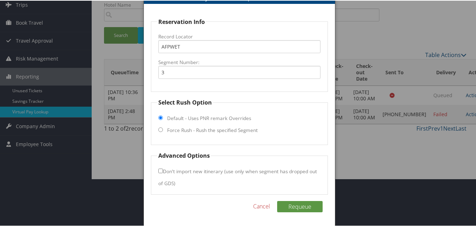
click at [216, 126] on label "Force Rush - Rush the specified Segment" at bounding box center [212, 129] width 91 height 7
click at [163, 127] on input "Force Rush - Rush the specified Segment" at bounding box center [160, 129] width 5 height 5
radio input "true"
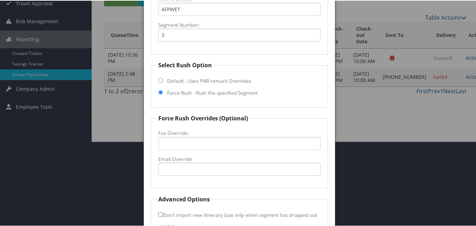
scroll to position [129, 0]
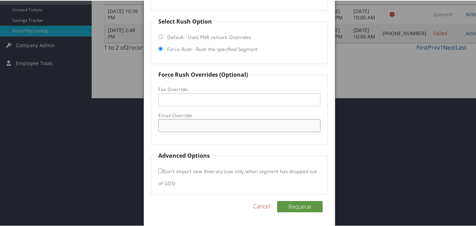
click at [211, 131] on input "Email Override" at bounding box center [239, 124] width 162 height 13
type input "mobmc2@gmail.com"
click at [293, 207] on button "Requeue" at bounding box center [299, 205] width 45 height 11
drag, startPoint x: 215, startPoint y: 123, endPoint x: 156, endPoint y: 122, distance: 58.8
click at [156, 122] on fieldset "Force Rush Overrides (Optional) Fax Override: Email Override mobmc2@gmail.com" at bounding box center [239, 107] width 176 height 75
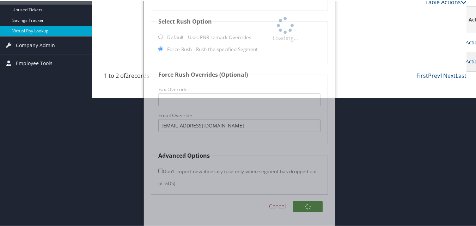
scroll to position [23, 0]
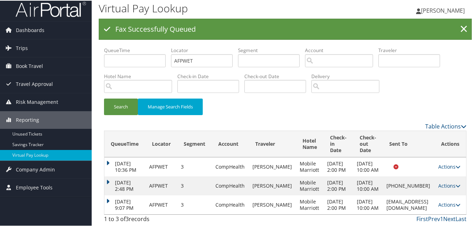
drag, startPoint x: 441, startPoint y: 203, endPoint x: 430, endPoint y: 202, distance: 10.9
click at [441, 201] on link "Actions" at bounding box center [449, 204] width 22 height 7
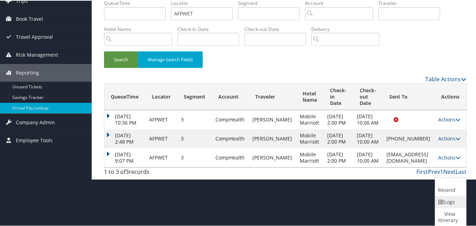
click at [451, 199] on link "Logs" at bounding box center [449, 202] width 29 height 12
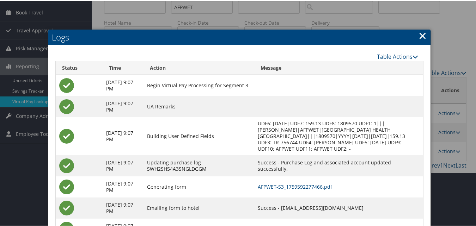
scroll to position [91, 0]
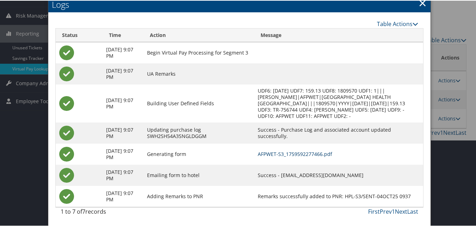
click at [285, 153] on link "AFPWET-S3_1759592277466.pdf" at bounding box center [295, 153] width 74 height 7
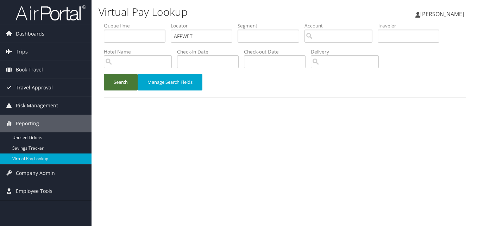
click at [113, 84] on button "Search" at bounding box center [121, 82] width 34 height 17
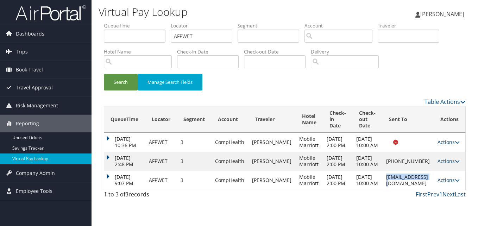
drag, startPoint x: 380, startPoint y: 197, endPoint x: 429, endPoint y: 196, distance: 49.7
click at [429, 190] on td "[EMAIL_ADDRESS][DOMAIN_NAME]" at bounding box center [408, 180] width 51 height 19
copy td "[EMAIL_ADDRESS][DOMAIN_NAME]"
paste input "DEGFSA"
drag, startPoint x: 197, startPoint y: 37, endPoint x: 145, endPoint y: 39, distance: 51.8
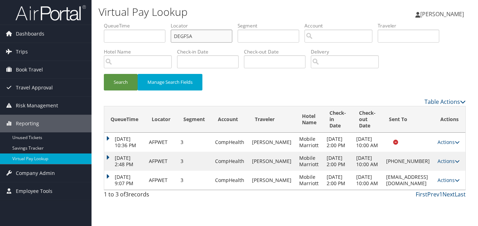
click at [145, 22] on ul "QueueTime Locator DEGFSA Segment Account Traveler Hotel Name Check-in Date Chec…" at bounding box center [285, 22] width 362 height 0
type input "DEGFSA"
click at [138, 75] on button "Search" at bounding box center [121, 82] width 34 height 17
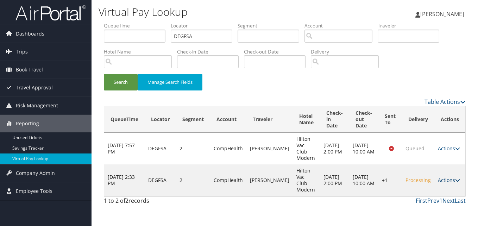
click at [443, 177] on link "Actions" at bounding box center [449, 180] width 22 height 7
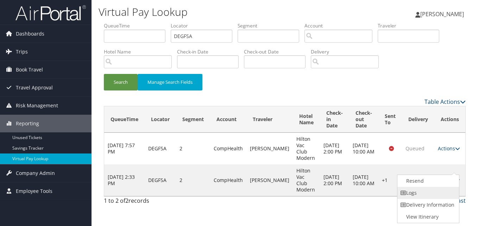
click at [420, 188] on link "Logs" at bounding box center [428, 193] width 60 height 12
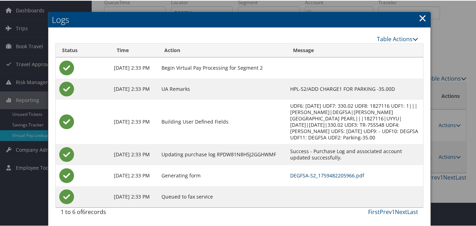
scroll to position [24, 0]
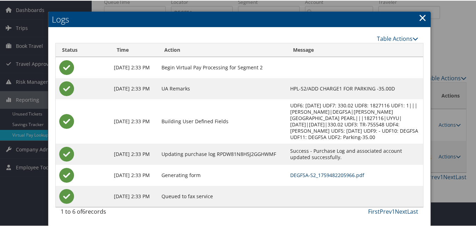
click at [305, 174] on link "DEGFSA-S2_1759482205966.pdf" at bounding box center [327, 174] width 74 height 7
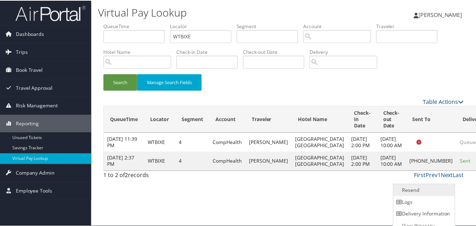
scroll to position [7, 0]
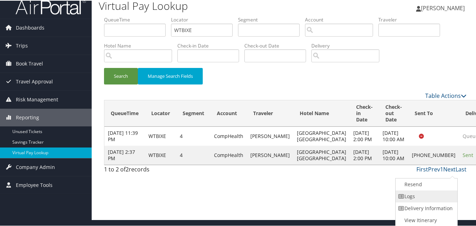
click at [405, 194] on link "Logs" at bounding box center [425, 196] width 60 height 12
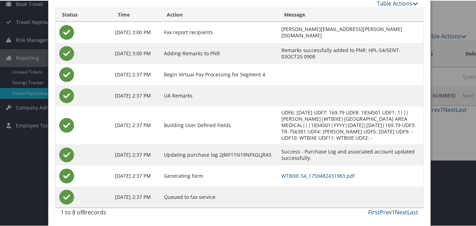
scroll to position [67, 0]
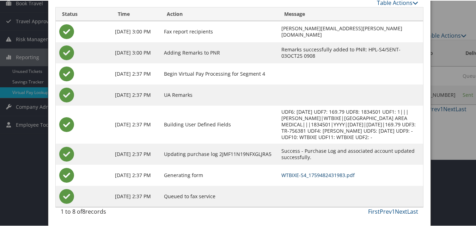
click at [292, 173] on link "WTBIXE-S4_1759482431983.pdf" at bounding box center [317, 174] width 73 height 7
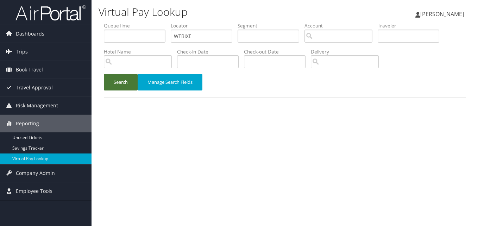
click at [109, 82] on button "Search" at bounding box center [121, 82] width 34 height 17
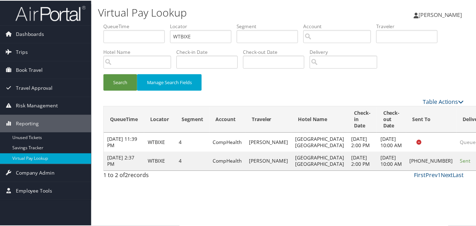
scroll to position [7, 0]
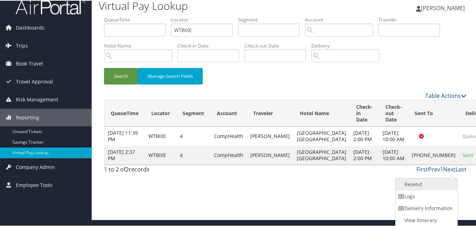
click at [407, 184] on link "Resend" at bounding box center [425, 184] width 60 height 12
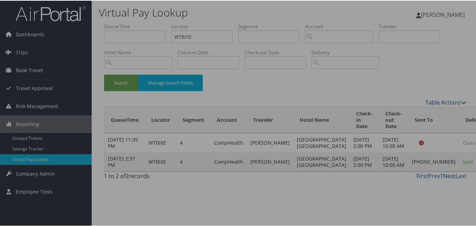
scroll to position [0, 0]
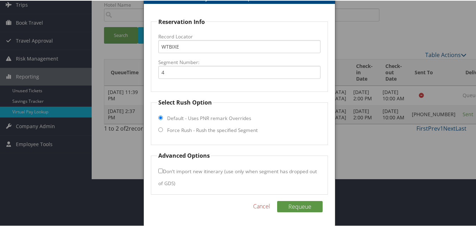
click at [231, 129] on label "Force Rush - Rush the specified Segment" at bounding box center [212, 129] width 91 height 7
click at [163, 129] on input "Force Rush - Rush the specified Segment" at bounding box center [160, 129] width 5 height 5
radio input "true"
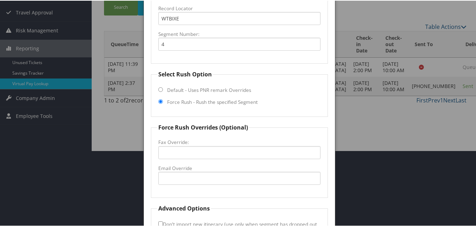
scroll to position [129, 0]
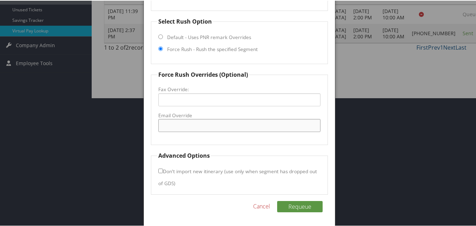
click at [207, 122] on input "Email Override" at bounding box center [239, 124] width 162 height 13
type input "[EMAIL_ADDRESS][DOMAIN_NAME]"
click at [297, 206] on button "Requeue" at bounding box center [299, 205] width 45 height 11
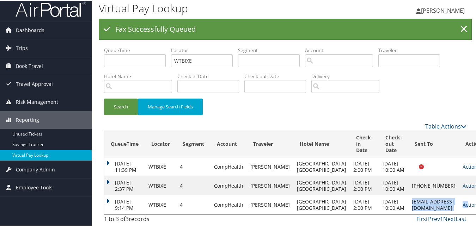
scroll to position [14, 0]
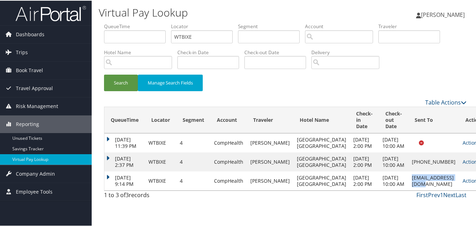
drag, startPoint x: 376, startPoint y: 198, endPoint x: 430, endPoint y: 197, distance: 53.9
click at [430, 190] on td "[EMAIL_ADDRESS][DOMAIN_NAME]" at bounding box center [433, 180] width 51 height 19
copy td "[EMAIL_ADDRESS][DOMAIN_NAME]"
drag, startPoint x: 451, startPoint y: 200, endPoint x: 444, endPoint y: 199, distance: 7.1
click at [462, 184] on link "Actions" at bounding box center [473, 180] width 22 height 7
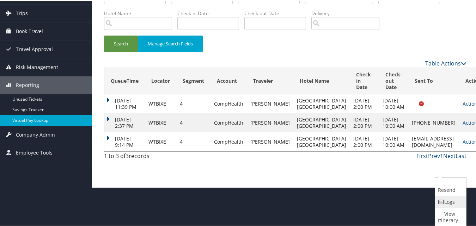
click at [447, 200] on link "Logs" at bounding box center [449, 202] width 29 height 12
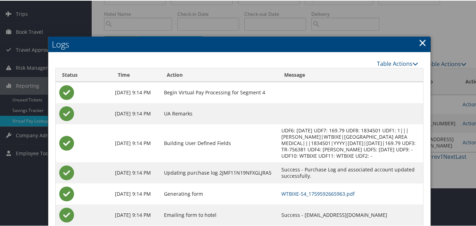
scroll to position [78, 0]
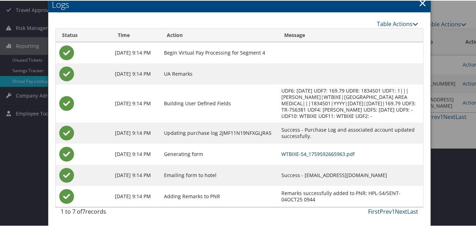
click at [299, 154] on link "WTBIXE-S4_1759592665963.pdf" at bounding box center [317, 153] width 73 height 7
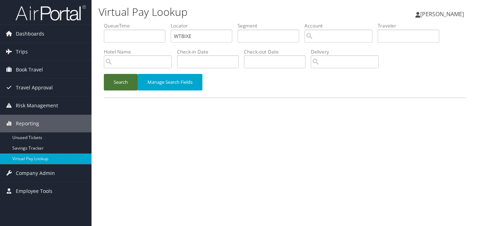
click at [129, 88] on button "Search" at bounding box center [121, 82] width 34 height 17
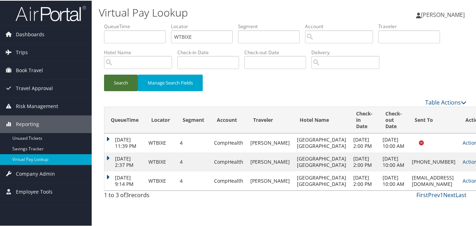
scroll to position [14, 0]
drag, startPoint x: 430, startPoint y: 200, endPoint x: 376, endPoint y: 199, distance: 53.9
click at [408, 190] on td "fd.ffic@vpmgmt.work" at bounding box center [433, 180] width 51 height 19
copy td "fd.ffic@vpmgmt.work"
drag, startPoint x: 376, startPoint y: 199, endPoint x: 459, endPoint y: 197, distance: 82.8
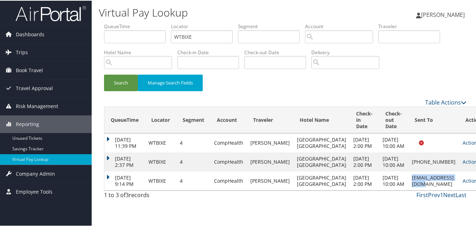
click at [465, 195] on div "QueueTime Locator WTBIXE Segment Account Traveler Hotel Name Check-in Date Chec…" at bounding box center [285, 112] width 373 height 180
click at [462, 184] on link "Actions" at bounding box center [473, 180] width 22 height 7
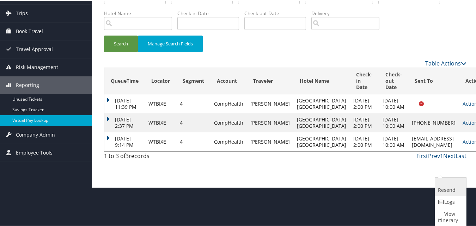
click at [441, 185] on link "Resend" at bounding box center [449, 186] width 29 height 18
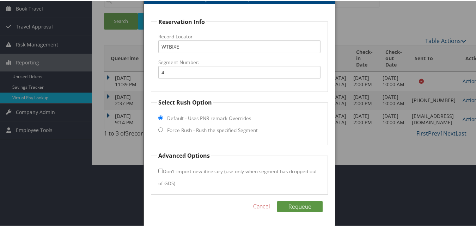
click at [189, 128] on label "Force Rush - Rush the specified Segment" at bounding box center [212, 129] width 91 height 7
click at [163, 128] on input "Force Rush - Rush the specified Segment" at bounding box center [160, 129] width 5 height 5
radio input "true"
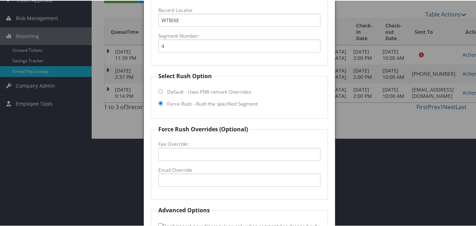
scroll to position [143, 0]
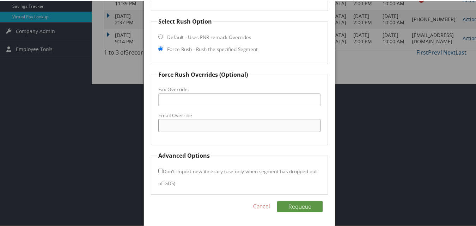
click at [185, 125] on input "Email Override" at bounding box center [239, 124] width 162 height 13
paste input "fd.ffic@vpmgmt.work"
type input "fd.ffic@vpmgmt.org"
click at [297, 206] on button "Requeue" at bounding box center [299, 205] width 45 height 11
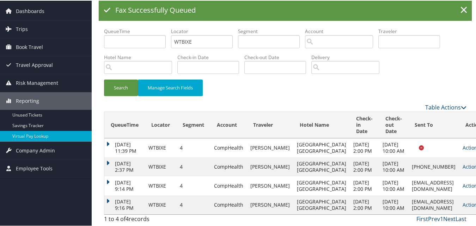
scroll to position [74, 0]
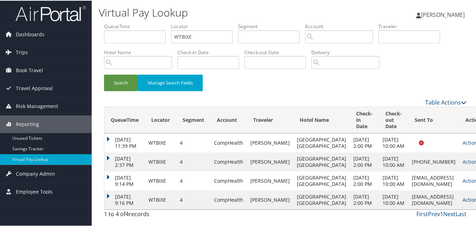
click at [478, 198] on icon at bounding box center [481, 199] width 5 height 5
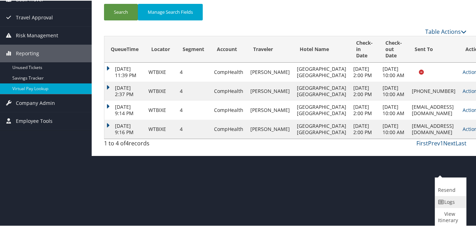
click at [440, 198] on link "Logs" at bounding box center [449, 202] width 29 height 12
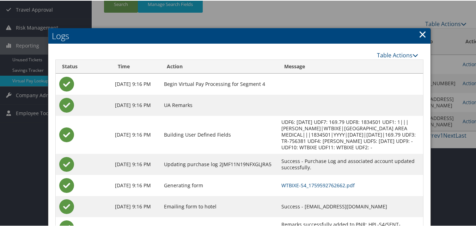
scroll to position [110, 0]
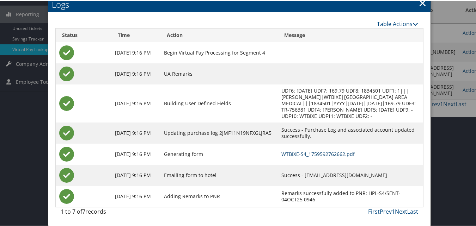
click at [290, 156] on link "WTBIXE-S4_1759592762662.pdf" at bounding box center [317, 153] width 73 height 7
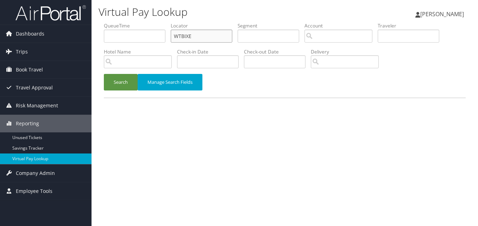
drag, startPoint x: 190, startPoint y: 38, endPoint x: 108, endPoint y: 53, distance: 83.7
click at [105, 22] on ul "QueueTime Locator WTBIXE Segment Account Traveler Hotel Name Check-in Date Chec…" at bounding box center [285, 22] width 362 height 0
paste input "LCAWPP"
type input "LCAWPP"
click at [117, 81] on button "Search" at bounding box center [121, 82] width 34 height 17
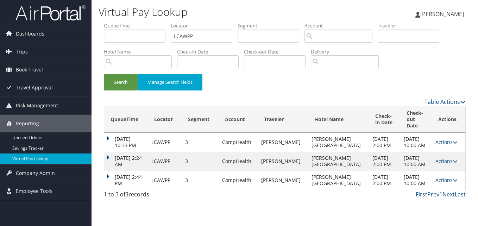
click at [446, 184] on link "Actions" at bounding box center [447, 180] width 22 height 7
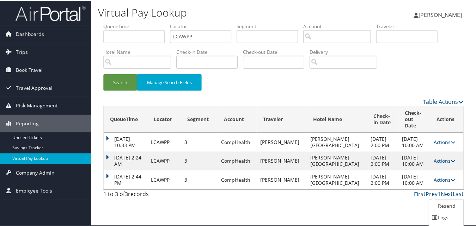
scroll to position [17, 0]
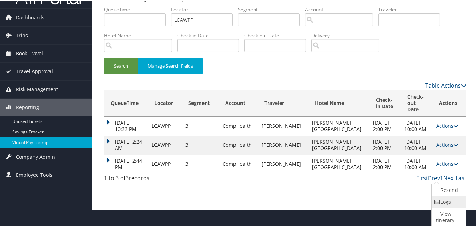
click at [441, 200] on link "Logs" at bounding box center [447, 202] width 33 height 12
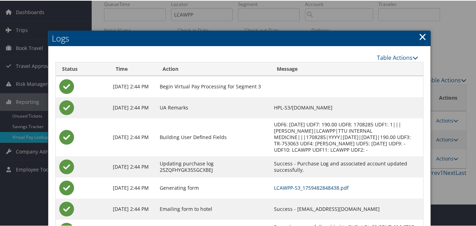
scroll to position [50, 0]
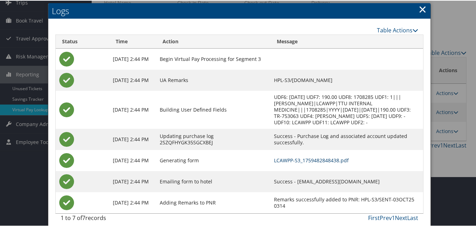
click at [285, 156] on link "LCAWPP-S3_1759482848438.pdf" at bounding box center [311, 159] width 75 height 7
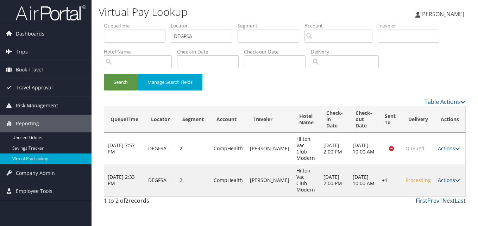
click at [446, 177] on link "Actions" at bounding box center [449, 180] width 22 height 7
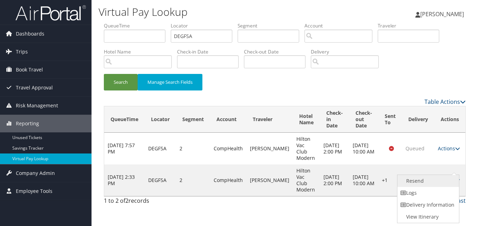
click at [406, 183] on link "Resend" at bounding box center [428, 181] width 60 height 12
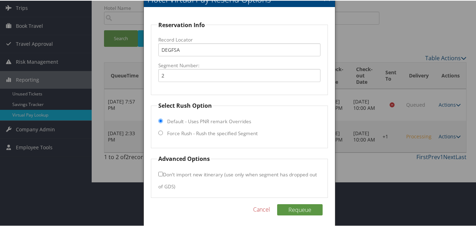
scroll to position [48, 0]
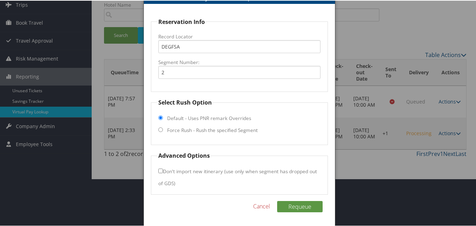
click at [187, 130] on label "Force Rush - Rush the specified Segment" at bounding box center [212, 129] width 91 height 7
click at [163, 130] on input "Force Rush - Rush the specified Segment" at bounding box center [160, 129] width 5 height 5
radio input "true"
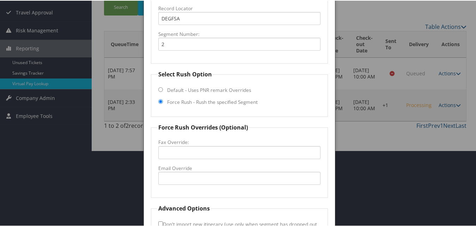
scroll to position [118, 0]
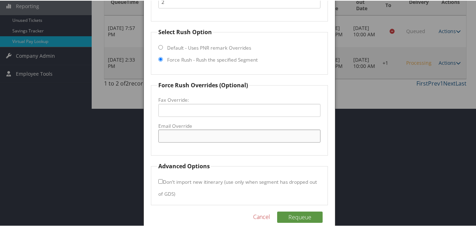
drag, startPoint x: 194, startPoint y: 140, endPoint x: 190, endPoint y: 122, distance: 18.4
click at [194, 140] on input "Email Override" at bounding box center [239, 135] width 162 height 13
click at [193, 101] on label "Fax Override:" at bounding box center [239, 99] width 162 height 7
click at [193, 103] on input "Fax Override:" at bounding box center [239, 109] width 162 height 13
click at [199, 107] on input "Fax Override:" at bounding box center [239, 109] width 162 height 13
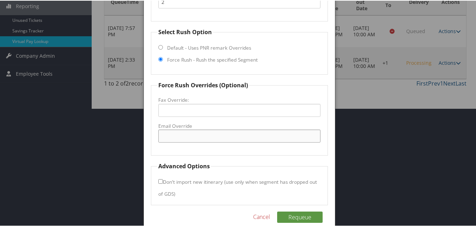
click at [190, 133] on input "Email Override" at bounding box center [239, 135] width 162 height 13
paste input "__tmhreception@hgv.com"
type input "__tmhreception@hgv.com"
click at [297, 216] on button "Requeue" at bounding box center [299, 216] width 45 height 11
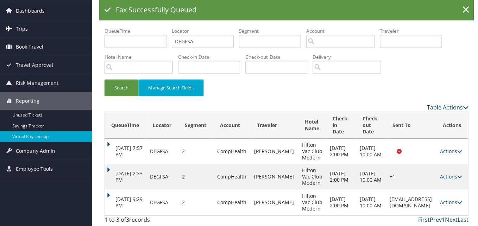
scroll to position [0, 0]
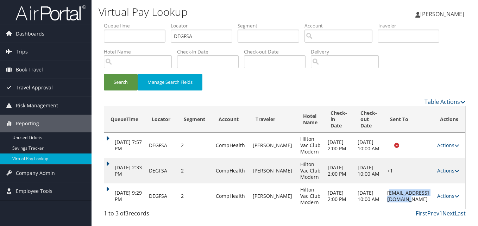
copy td "__tmhreception@hgv.com"
drag, startPoint x: 370, startPoint y: 196, endPoint x: 430, endPoint y: 194, distance: 60.3
click at [430, 194] on td "__tmhreception@hgv.com" at bounding box center [409, 196] width 50 height 25
click at [444, 197] on link "Actions" at bounding box center [449, 196] width 22 height 7
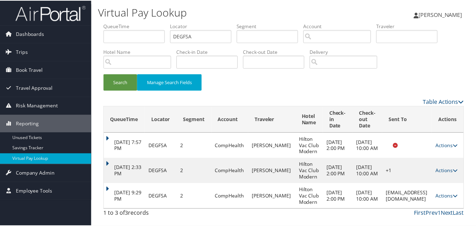
scroll to position [23, 0]
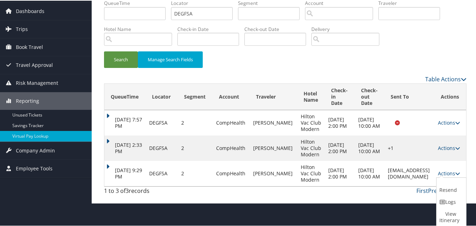
click at [435, 201] on div "Virtual Pay Lookup Luke Perry Luke Perry My Settings Travel Agency Contacts Vie…" at bounding box center [285, 90] width 387 height 226
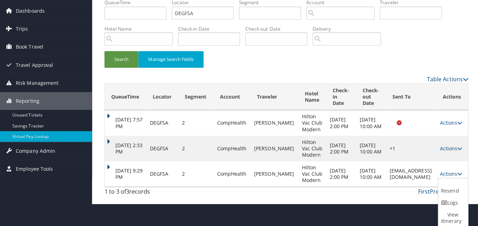
scroll to position [0, 0]
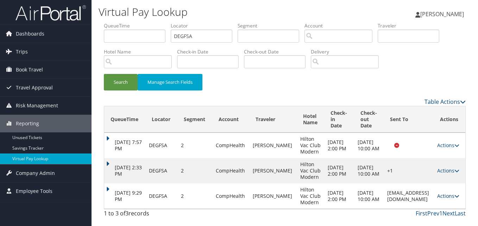
click at [441, 194] on link "Actions" at bounding box center [449, 196] width 22 height 7
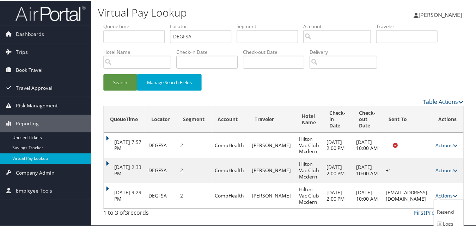
scroll to position [23, 0]
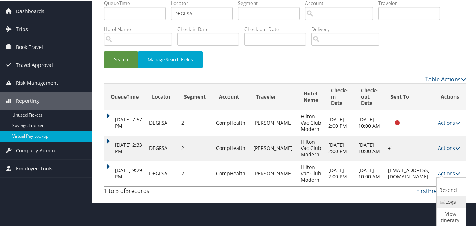
click at [447, 204] on link "Logs" at bounding box center [450, 202] width 28 height 12
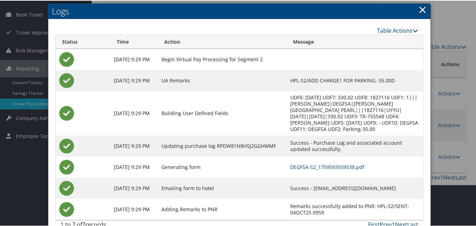
scroll to position [69, 0]
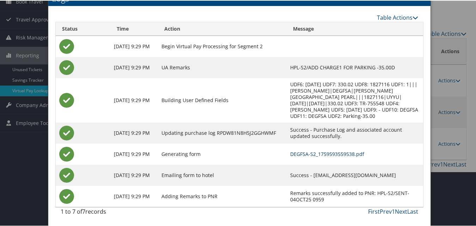
click at [309, 151] on link "DEGFSA-S2_1759593559538.pdf" at bounding box center [327, 153] width 74 height 7
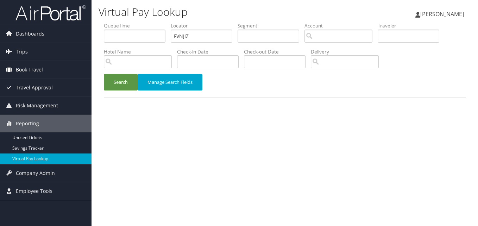
click at [44, 57] on div "Dashboards AirPortal 360™ (Manager) My Travel Dashboard Trips Airtinerary® Look…" at bounding box center [239, 113] width 478 height 226
type input "FVNJIZ"
click at [116, 77] on button "Search" at bounding box center [121, 82] width 34 height 17
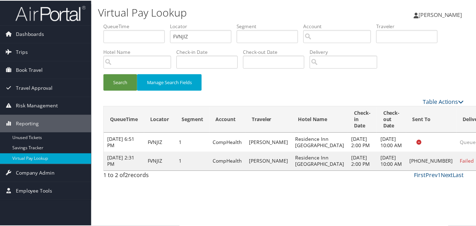
scroll to position [0, 0]
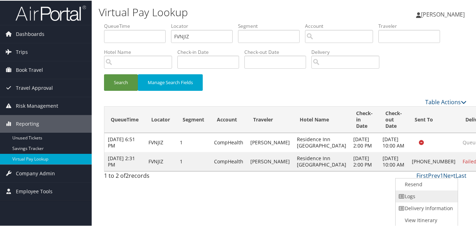
click at [421, 192] on link "Logs" at bounding box center [425, 196] width 60 height 12
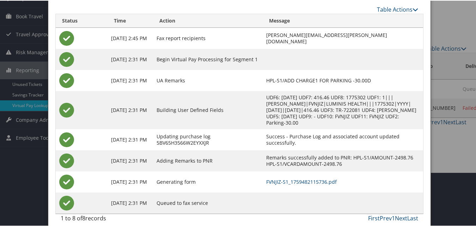
scroll to position [61, 0]
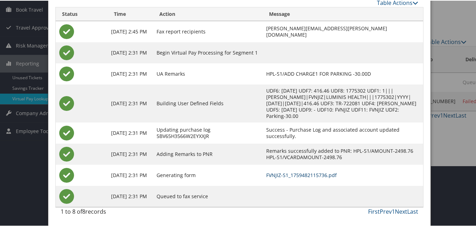
click at [298, 175] on link "FVNJIZ-S1_1759482115736.pdf" at bounding box center [301, 174] width 70 height 7
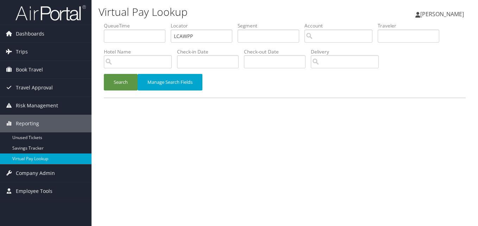
click at [112, 87] on button "Search" at bounding box center [121, 82] width 34 height 17
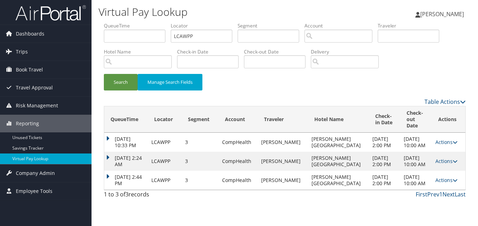
click at [107, 185] on td "[DATE] 2:44 PM" at bounding box center [126, 180] width 44 height 19
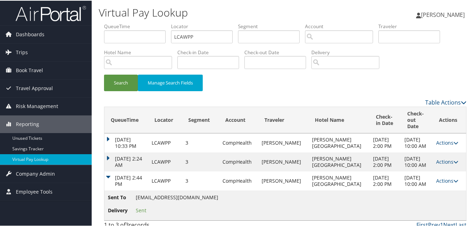
click at [194, 13] on h1 "Virtual Pay Lookup" at bounding box center [223, 12] width 248 height 15
drag, startPoint x: 196, startPoint y: 32, endPoint x: 156, endPoint y: 41, distance: 40.8
click at [156, 22] on ul "QueueTime Locator LCAWPP Segment Account Traveler Hotel Name Check-in Date Chec…" at bounding box center [285, 22] width 362 height 0
paste input "SHKEFF"
type input "SHKEFF"
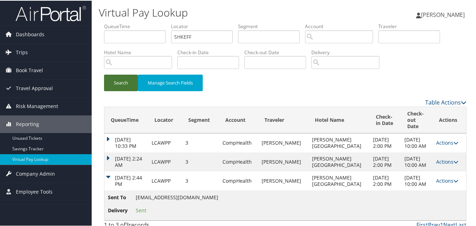
click at [123, 89] on button "Search" at bounding box center [121, 82] width 34 height 17
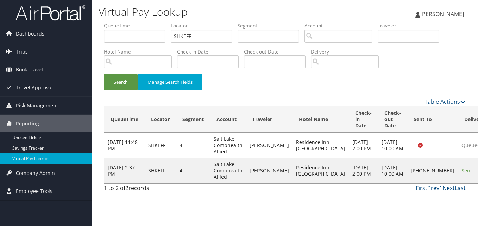
drag, startPoint x: 444, startPoint y: 173, endPoint x: 405, endPoint y: 177, distance: 39.4
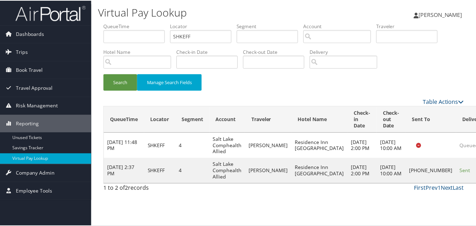
scroll to position [0, 0]
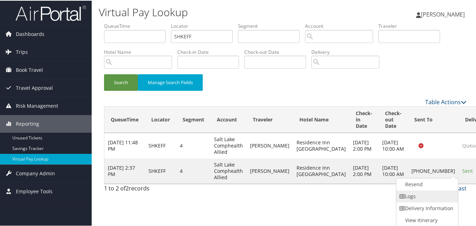
click at [414, 192] on link "Logs" at bounding box center [426, 196] width 60 height 12
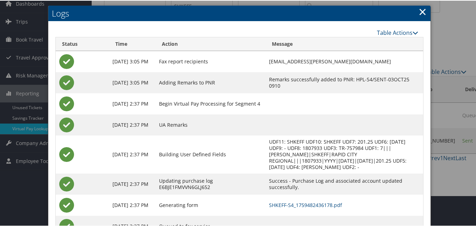
scroll to position [61, 0]
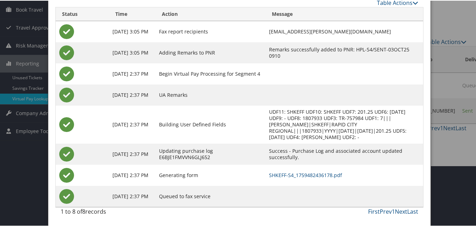
click at [319, 171] on td "SHKEFF-S4_1759482436178.pdf" at bounding box center [344, 174] width 158 height 21
click at [310, 177] on link "SHKEFF-S4_1759482436178.pdf" at bounding box center [305, 174] width 73 height 7
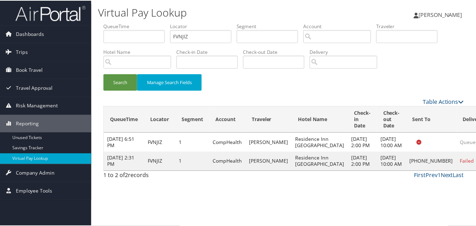
scroll to position [0, 0]
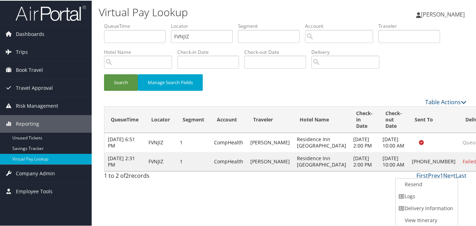
click at [352, 179] on div "First Prev 1 Next Last" at bounding box center [331, 175] width 269 height 8
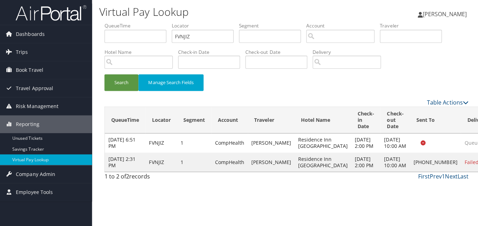
scroll to position [0, 0]
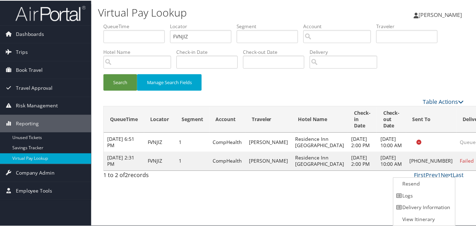
scroll to position [0, 0]
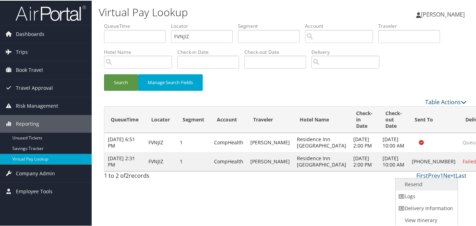
click at [409, 178] on link "Resend" at bounding box center [425, 184] width 60 height 12
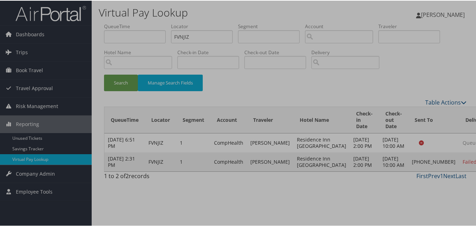
scroll to position [0, 0]
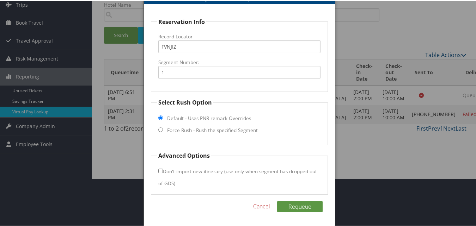
click at [226, 130] on label "Force Rush - Rush the specified Segment" at bounding box center [212, 129] width 91 height 7
click at [163, 130] on input "Force Rush - Rush the specified Segment" at bounding box center [160, 129] width 5 height 5
radio input "true"
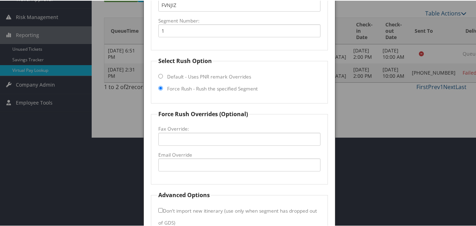
scroll to position [129, 0]
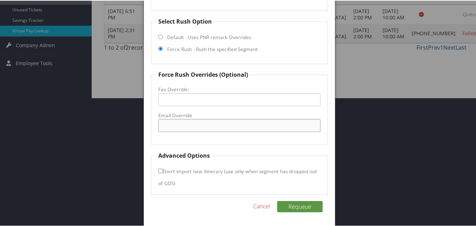
drag, startPoint x: 204, startPoint y: 119, endPoint x: 204, endPoint y: 123, distance: 3.5
click at [204, 123] on input "Email Override" at bounding box center [239, 124] width 162 height 13
type input "[EMAIL_ADDRESS][DOMAIN_NAME]"
click at [302, 203] on button "Requeue" at bounding box center [299, 205] width 45 height 11
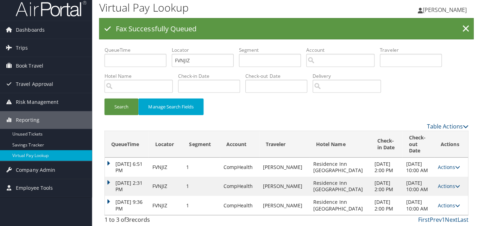
scroll to position [0, 0]
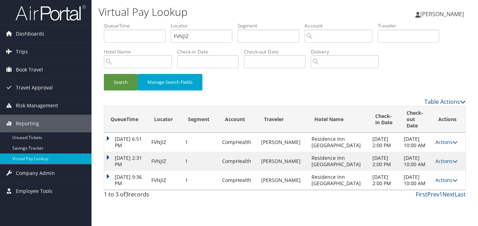
click at [440, 190] on td "Actions Resend Logs View Itinerary" at bounding box center [448, 180] width 33 height 19
click at [437, 184] on link "Actions" at bounding box center [447, 180] width 22 height 7
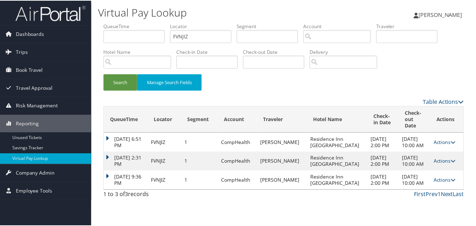
scroll to position [11, 0]
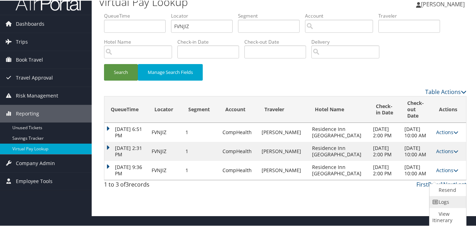
click at [434, 198] on link "Logs" at bounding box center [446, 202] width 35 height 12
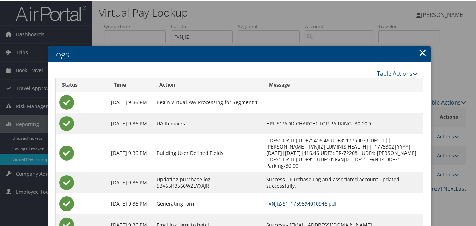
click at [333, 203] on link "FVNJIZ-S1_1759594010946.pdf" at bounding box center [301, 203] width 70 height 7
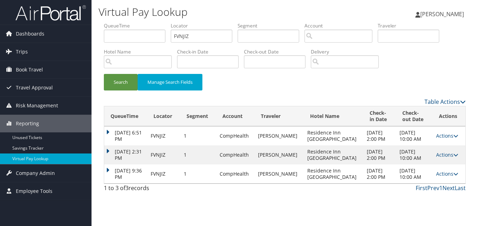
click at [109, 167] on td "[DATE] 9:36 PM" at bounding box center [125, 174] width 43 height 19
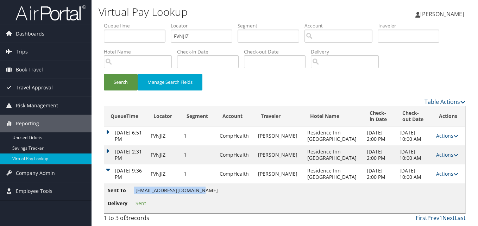
drag, startPoint x: 197, startPoint y: 191, endPoint x: 134, endPoint y: 187, distance: 62.4
click at [134, 187] on li "Sent To [EMAIL_ADDRESS][DOMAIN_NAME]" at bounding box center [163, 192] width 110 height 11
copy li "[EMAIL_ADDRESS][DOMAIN_NAME]"
drag, startPoint x: 195, startPoint y: 35, endPoint x: 155, endPoint y: 43, distance: 40.6
click at [155, 22] on ul "QueueTime Locator FVNJIZ Segment Account Traveler Hotel Name Check-in Date Chec…" at bounding box center [285, 22] width 362 height 0
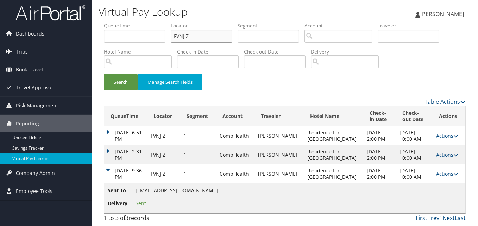
paste input "CWVUOQ"
type input "CWVUOQ"
click at [120, 82] on button "Search" at bounding box center [121, 82] width 34 height 17
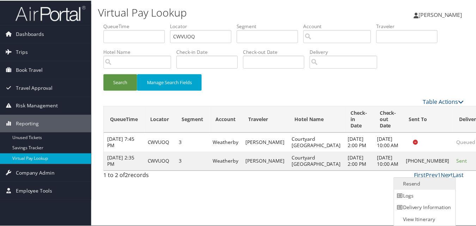
scroll to position [0, 0]
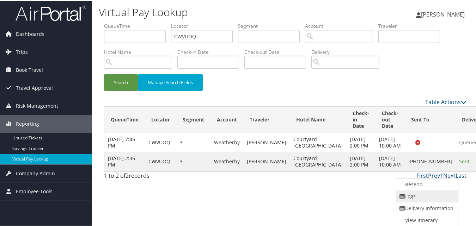
click at [411, 193] on link "Logs" at bounding box center [426, 196] width 60 height 12
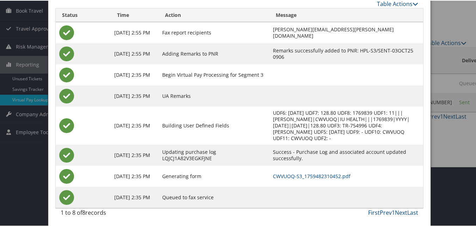
scroll to position [61, 0]
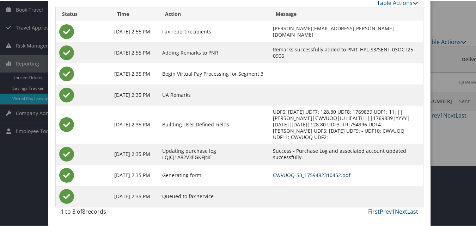
click at [286, 173] on link "CWVUOQ-S3_1759482310452.pdf" at bounding box center [311, 174] width 77 height 7
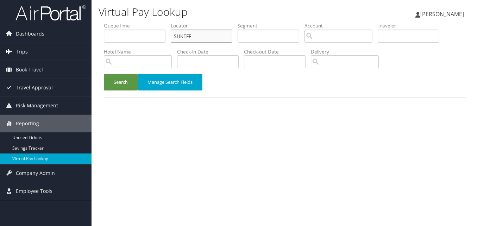
paste input "DCNGDR"
drag, startPoint x: 99, startPoint y: 54, endPoint x: 73, endPoint y: 57, distance: 26.3
click at [73, 57] on div "Dashboards AirPortal 360™ (Manager) My Travel Dashboard Trips Airtinerary® Look…" at bounding box center [239, 113] width 478 height 226
type input "DCNGDR"
click at [108, 85] on button "Search" at bounding box center [121, 82] width 34 height 17
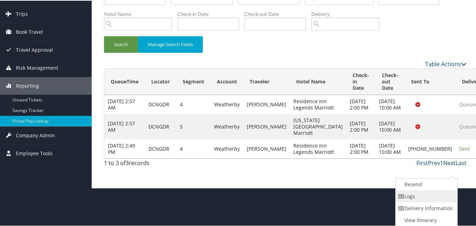
click at [415, 196] on link "Logs" at bounding box center [425, 196] width 60 height 12
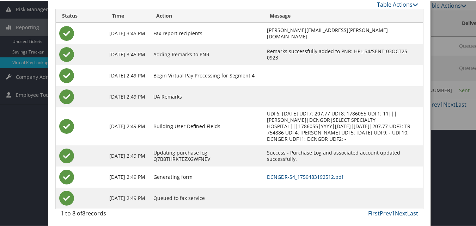
scroll to position [99, 0]
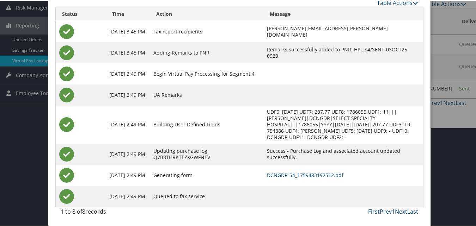
click at [281, 180] on td "DCNGDR-S4_1759483192512.pdf" at bounding box center [343, 174] width 160 height 21
click at [283, 172] on link "DCNGDR-S4_1759483192512.pdf" at bounding box center [305, 174] width 76 height 7
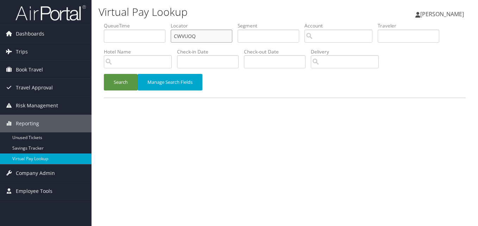
paste input "WIIVOI"
drag, startPoint x: 198, startPoint y: 38, endPoint x: 154, endPoint y: 44, distance: 44.8
click at [154, 22] on ul "QueueTime Locator CWVUOQ Segment Account Traveler Hotel Name Check-in Date Chec…" at bounding box center [285, 22] width 362 height 0
type input "WIIVOI"
click at [122, 74] on button "Search" at bounding box center [121, 82] width 34 height 17
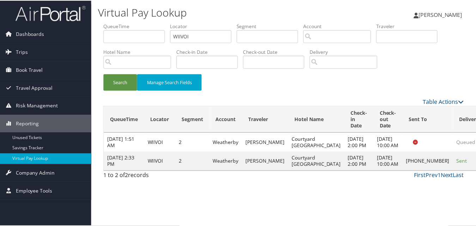
scroll to position [0, 0]
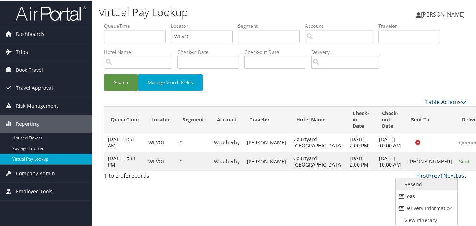
click at [417, 189] on link "Resend" at bounding box center [425, 184] width 60 height 12
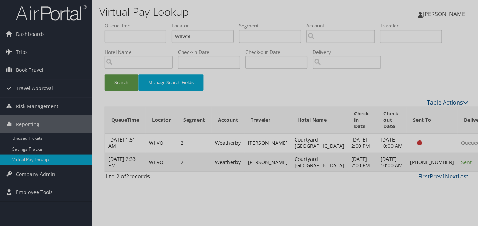
scroll to position [0, 0]
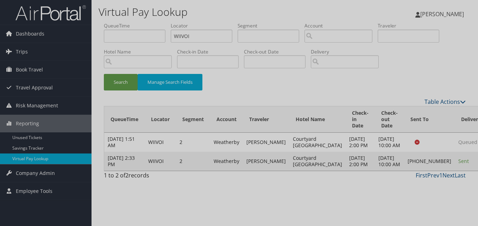
click at [417, 189] on div at bounding box center [239, 113] width 478 height 226
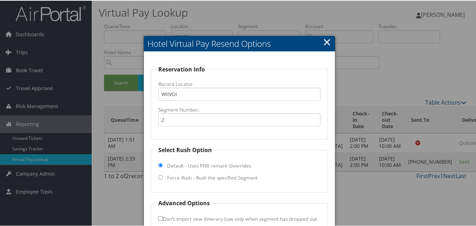
click at [324, 39] on link "×" at bounding box center [327, 41] width 8 height 14
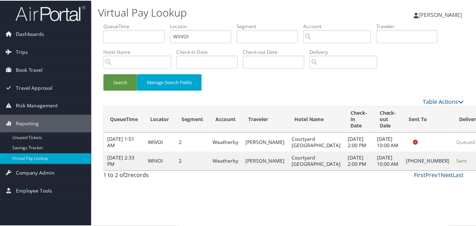
scroll to position [0, 0]
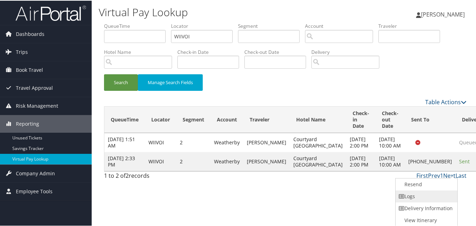
click at [408, 197] on link "Logs" at bounding box center [425, 196] width 60 height 12
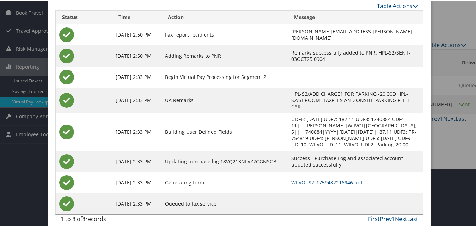
scroll to position [61, 0]
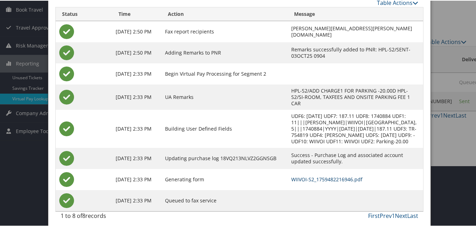
click at [291, 175] on link "WIIVOI-S2_1759482216946.pdf" at bounding box center [326, 178] width 71 height 7
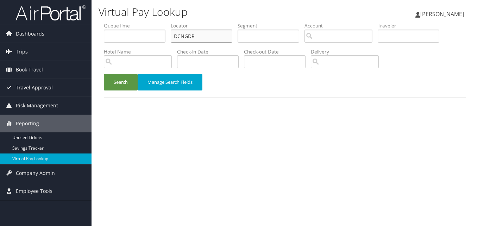
paste input "JQWQNV"
drag, startPoint x: 200, startPoint y: 38, endPoint x: 134, endPoint y: 43, distance: 65.7
click at [134, 22] on ul "QueueTime Locator JQWQNV Segment Account Traveler Hotel Name Check-in Date Chec…" at bounding box center [285, 22] width 362 height 0
type input "JQWQNV"
click at [128, 79] on button "Search" at bounding box center [121, 82] width 34 height 17
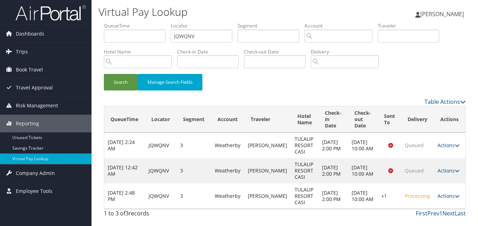
click at [447, 197] on link "Actions" at bounding box center [449, 196] width 22 height 7
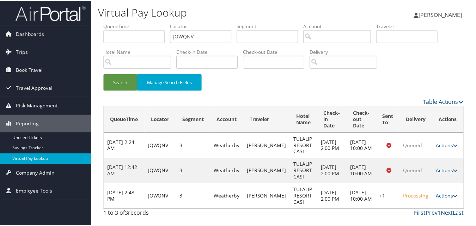
scroll to position [23, 0]
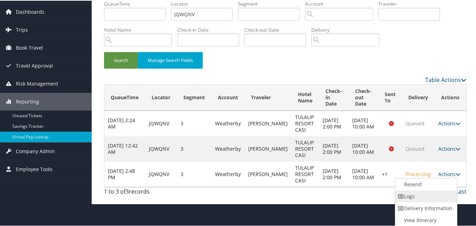
click at [409, 198] on link "Logs" at bounding box center [425, 196] width 60 height 12
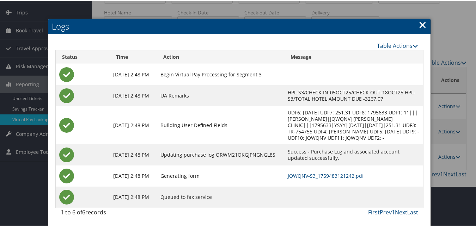
scroll to position [41, 0]
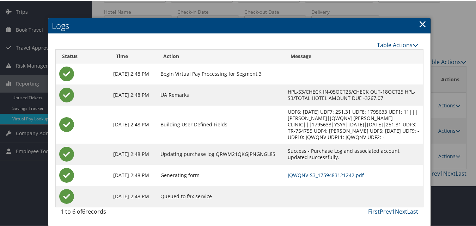
click at [303, 178] on td "JQWQNV-S3_1759483121242.pdf" at bounding box center [353, 174] width 139 height 21
click at [304, 178] on td "JQWQNV-S3_1759483121242.pdf" at bounding box center [353, 174] width 139 height 21
drag, startPoint x: 304, startPoint y: 178, endPoint x: 295, endPoint y: 172, distance: 10.4
click at [295, 172] on link "JQWQNV-S3_1759483121242.pdf" at bounding box center [325, 174] width 76 height 7
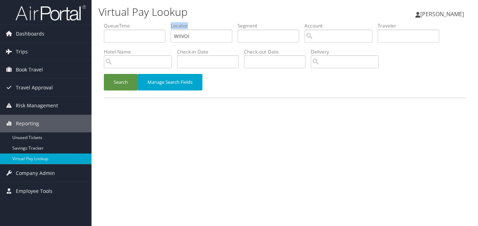
drag, startPoint x: 209, startPoint y: 45, endPoint x: 194, endPoint y: 35, distance: 17.3
click at [165, 22] on ul "QueueTime Locator WIIVOI Segment Account Traveler Hotel Name Check-in Date Chec…" at bounding box center [285, 22] width 362 height 0
click at [203, 38] on input "WIIVOI" at bounding box center [202, 36] width 62 height 13
drag, startPoint x: 203, startPoint y: 33, endPoint x: 157, endPoint y: 38, distance: 45.3
click at [157, 22] on ul "QueueTime Locator WIIVOI Segment Account Traveler Hotel Name Check-in Date Chec…" at bounding box center [285, 22] width 362 height 0
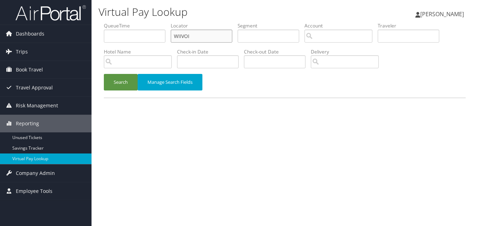
paste input "CCTQJ"
type input "CCTQJI"
click at [122, 77] on button "Search" at bounding box center [121, 82] width 34 height 17
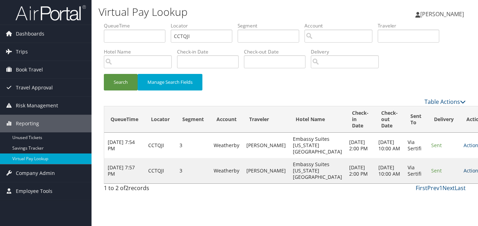
click at [464, 174] on link "Actions" at bounding box center [475, 170] width 22 height 7
click at [433, 200] on link "Logs" at bounding box center [436, 203] width 44 height 12
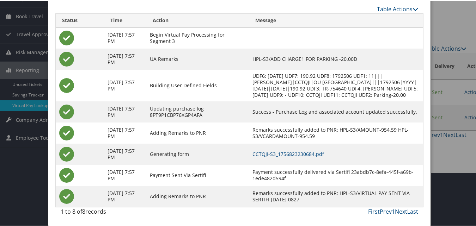
scroll to position [67, 0]
click at [305, 156] on link "CCTQJI-S3_1756823230684.pdf" at bounding box center [288, 153] width 72 height 7
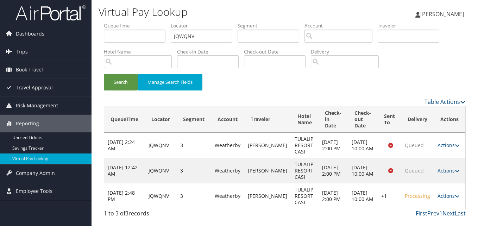
click at [395, 61] on div "Search Manage Search Fields" at bounding box center [285, 59] width 373 height 75
click at [444, 194] on link "Actions" at bounding box center [449, 196] width 22 height 7
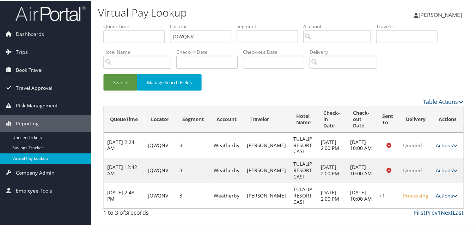
scroll to position [23, 0]
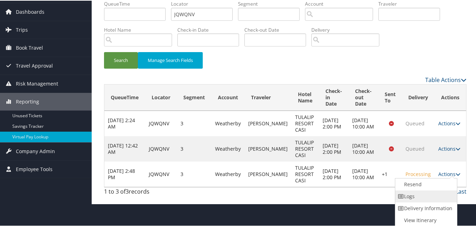
click at [420, 196] on link "Logs" at bounding box center [425, 196] width 60 height 12
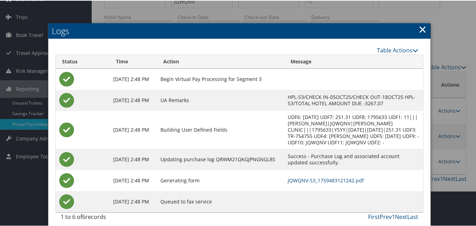
scroll to position [41, 0]
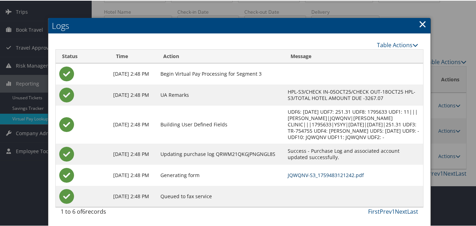
click at [313, 172] on link "JQWQNV-S3_1759483121242.pdf" at bounding box center [325, 174] width 76 height 7
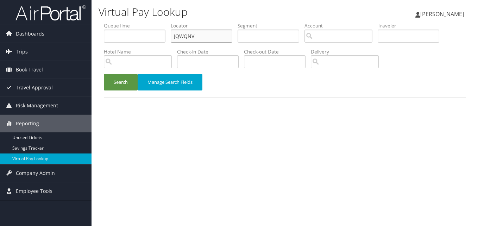
paste input "SQCSWA"
drag, startPoint x: 175, startPoint y: 39, endPoint x: 164, endPoint y: 41, distance: 11.1
click at [165, 22] on ul "QueueTime Locator JQWQNV Segment Account Traveler Hotel Name Check-in Date Chec…" at bounding box center [285, 22] width 362 height 0
type input "SQCSWA"
click at [118, 83] on button "Search" at bounding box center [121, 82] width 34 height 17
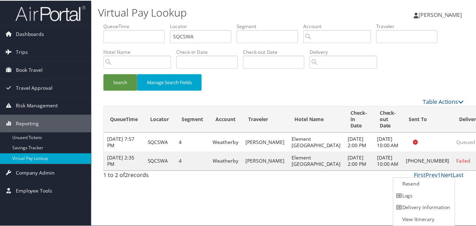
scroll to position [0, 0]
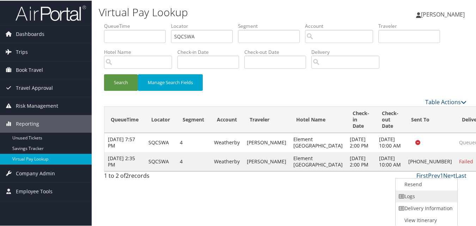
click at [404, 197] on icon at bounding box center [401, 195] width 6 height 5
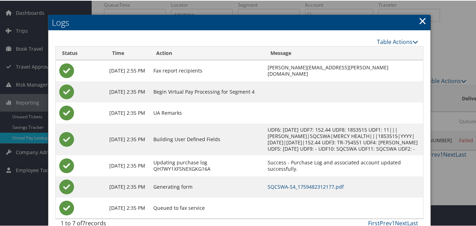
scroll to position [33, 0]
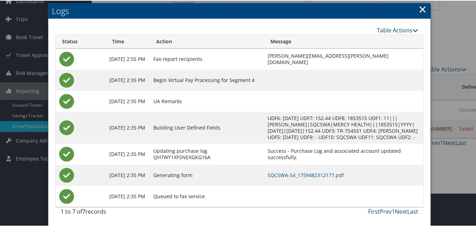
click at [322, 173] on td "SQCSWA-S4_1759482312177.pdf" at bounding box center [343, 174] width 159 height 21
click at [313, 174] on link "SQCSWA-S4_1759482312177.pdf" at bounding box center [305, 174] width 76 height 7
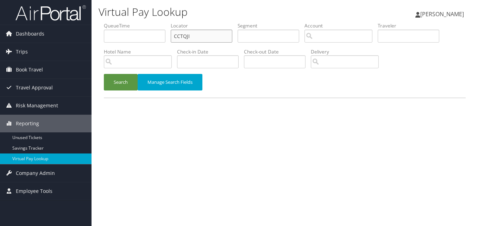
click at [178, 36] on input "CCTQJI" at bounding box center [202, 36] width 62 height 13
paste input "WFJIAE"
drag, startPoint x: 194, startPoint y: 35, endPoint x: 166, endPoint y: 43, distance: 29.0
click at [166, 22] on ul "QueueTime Locator WFJIAE Segment Account Traveler Hotel Name Check-in Date Chec…" at bounding box center [285, 22] width 362 height 0
type input "WFJIAE"
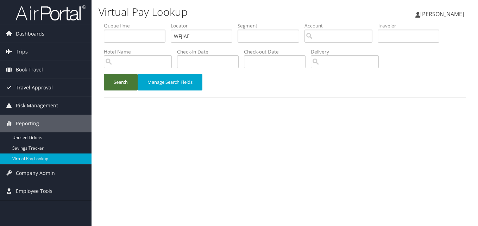
click at [135, 82] on button "Search" at bounding box center [121, 82] width 34 height 17
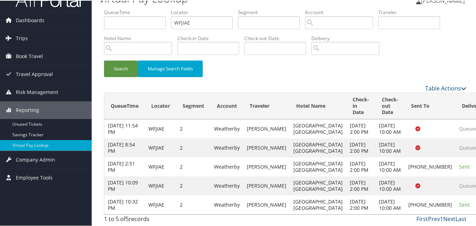
drag, startPoint x: 444, startPoint y: 196, endPoint x: 411, endPoint y: 198, distance: 32.8
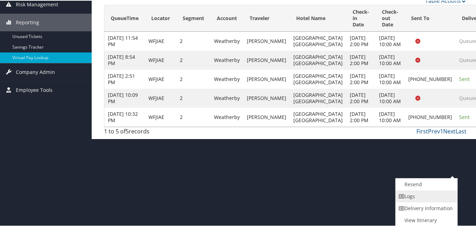
click at [409, 197] on link "Logs" at bounding box center [425, 196] width 60 height 12
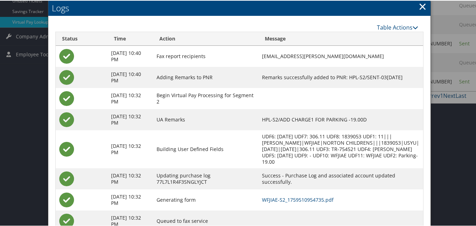
scroll to position [162, 0]
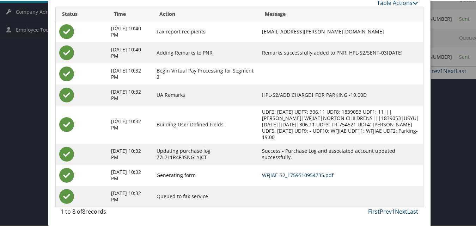
click at [269, 174] on link "WFJIAE-S2_1759510954735.pdf" at bounding box center [298, 174] width 72 height 7
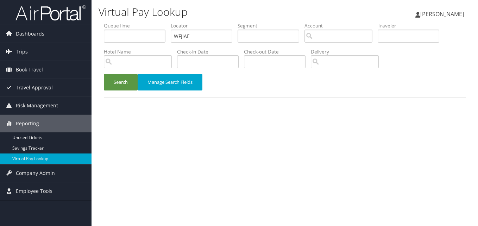
click at [129, 79] on button "Search" at bounding box center [121, 82] width 34 height 17
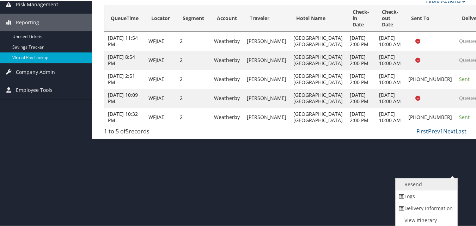
click at [413, 188] on link "Resend" at bounding box center [425, 184] width 60 height 12
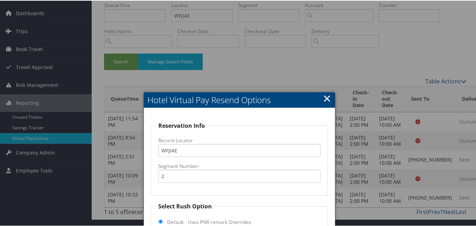
scroll to position [19, 0]
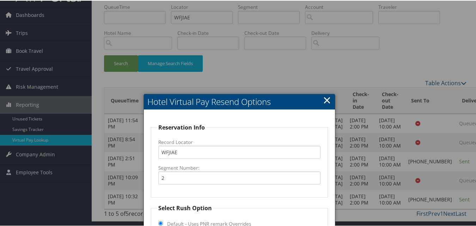
click at [323, 94] on link "×" at bounding box center [327, 99] width 8 height 14
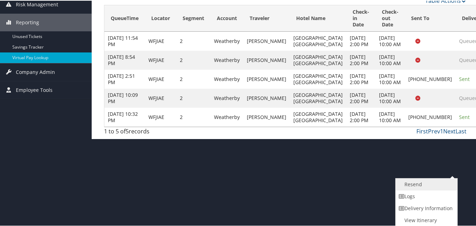
click at [410, 184] on link "Resend" at bounding box center [425, 184] width 60 height 12
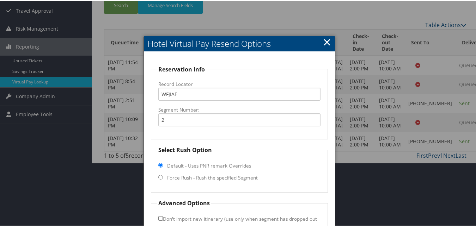
click at [203, 176] on label "Force Rush - Rush the specified Segment" at bounding box center [212, 177] width 91 height 7
click at [163, 176] on input "Force Rush - Rush the specified Segment" at bounding box center [160, 176] width 5 height 5
radio input "true"
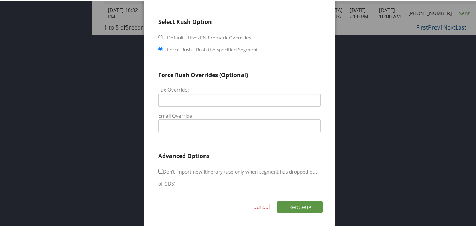
scroll to position [206, 0]
click at [183, 127] on input "Email Override" at bounding box center [239, 124] width 162 height 13
click at [255, 203] on link "Cancel" at bounding box center [261, 205] width 17 height 8
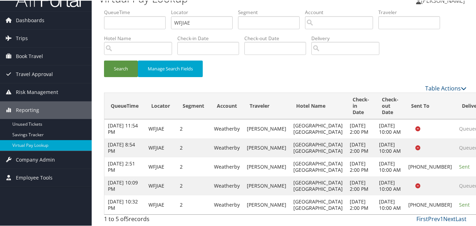
scroll to position [77, 0]
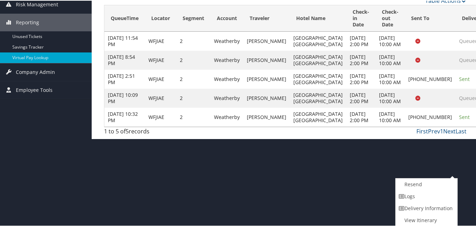
click at [408, 198] on link "Logs" at bounding box center [425, 196] width 60 height 12
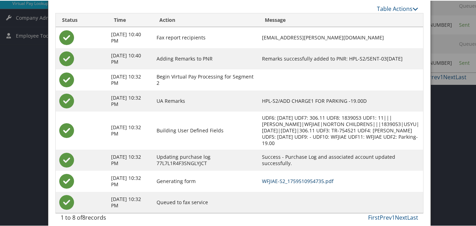
scroll to position [162, 0]
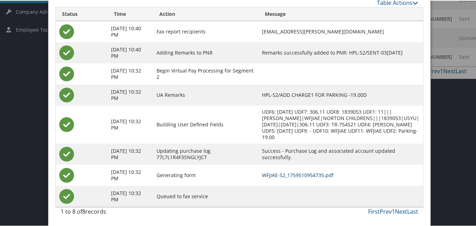
click at [275, 175] on link "WFJIAE-S2_1759510954735.pdf" at bounding box center [298, 174] width 72 height 7
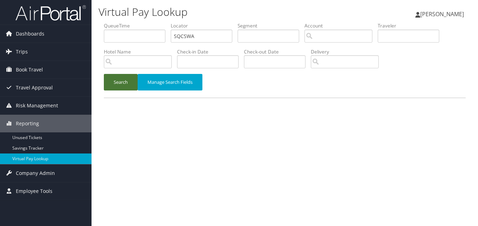
click at [104, 89] on button "Search" at bounding box center [121, 82] width 34 height 17
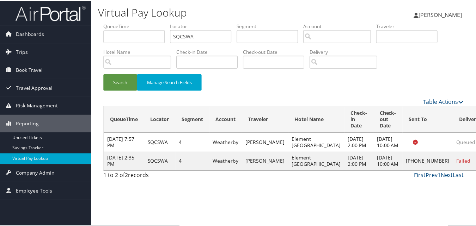
scroll to position [0, 0]
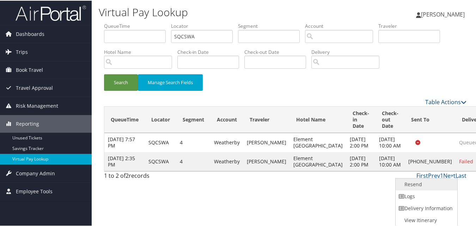
click at [409, 183] on link "Resend" at bounding box center [425, 184] width 60 height 12
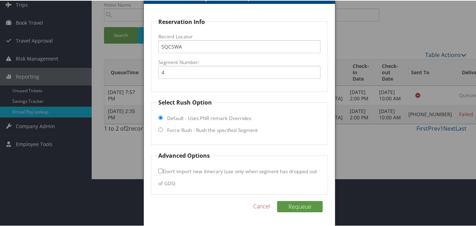
click at [196, 129] on label "Force Rush - Rush the specified Segment" at bounding box center [212, 129] width 91 height 7
click at [163, 129] on input "Force Rush - Rush the specified Segment" at bounding box center [160, 129] width 5 height 5
radio input "true"
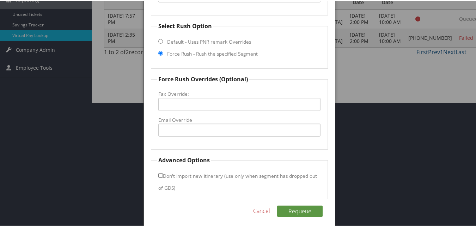
scroll to position [129, 0]
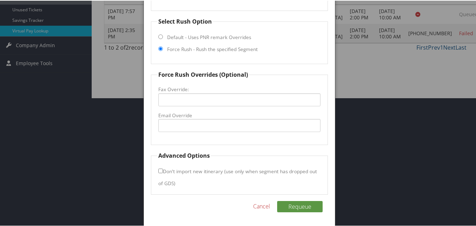
click at [196, 132] on fieldset "Force Rush Overrides (Optional) Fax Override: Email Override" at bounding box center [239, 107] width 176 height 75
click at [197, 120] on input "Email Override" at bounding box center [239, 124] width 162 height 13
click at [159, 124] on input "@midashospitality.com" at bounding box center [239, 124] width 162 height 13
type input "[EMAIL_ADDRESS][DOMAIN_NAME]"
click at [296, 205] on button "Requeue" at bounding box center [299, 205] width 45 height 11
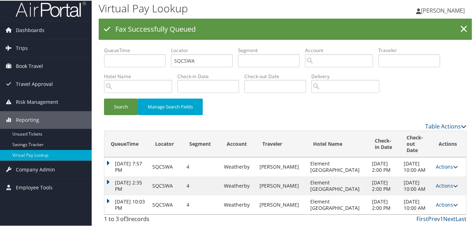
scroll to position [0, 0]
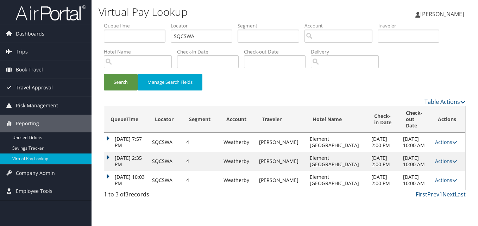
click at [105, 171] on td "[DATE] 2:35 PM" at bounding box center [126, 161] width 44 height 19
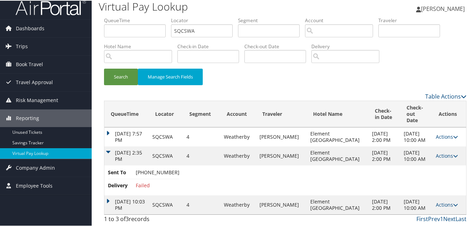
click at [110, 195] on td "[DATE] 10:03 PM" at bounding box center [126, 204] width 44 height 19
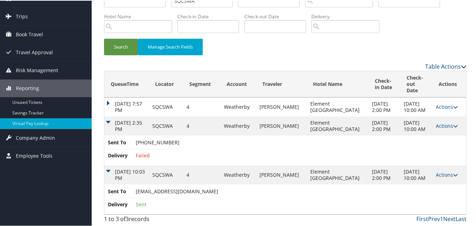
scroll to position [49, 0]
drag, startPoint x: 135, startPoint y: 190, endPoint x: 244, endPoint y: 187, distance: 109.6
click at [218, 187] on li "Sent To elementspringfieldsouth@midashospitality.com" at bounding box center [163, 192] width 110 height 11
copy span "[EMAIL_ADDRESS][DOMAIN_NAME]"
click at [438, 171] on link "Actions" at bounding box center [446, 174] width 22 height 7
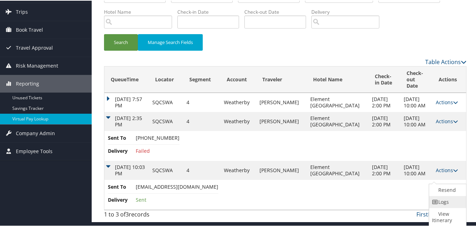
click at [437, 196] on link "Logs" at bounding box center [446, 202] width 35 height 12
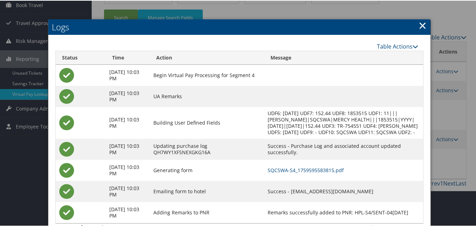
scroll to position [81, 0]
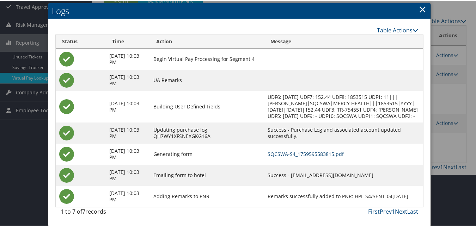
click at [289, 150] on link "SQCSWA-S4_1759595583815.pdf" at bounding box center [305, 153] width 76 height 7
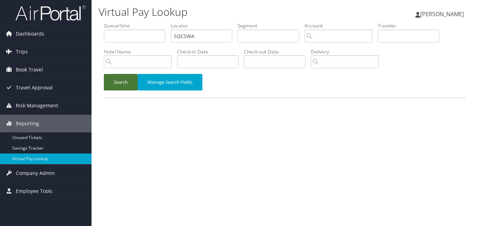
click at [122, 83] on button "Search" at bounding box center [121, 82] width 34 height 17
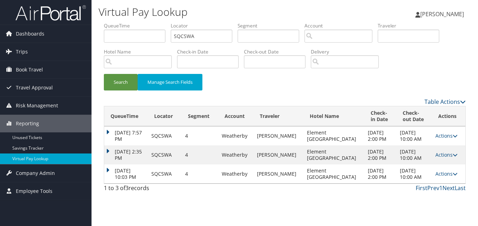
click at [112, 181] on td "[DATE] 10:03 PM" at bounding box center [126, 174] width 44 height 19
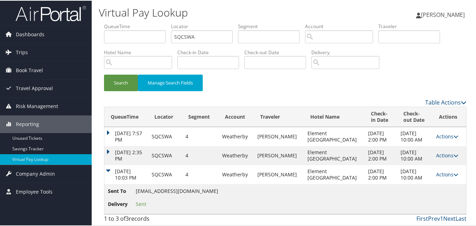
scroll to position [19, 0]
drag, startPoint x: 137, startPoint y: 191, endPoint x: 248, endPoint y: 188, distance: 111.3
click at [248, 188] on td "Sent To [EMAIL_ADDRESS][DOMAIN_NAME] Delivery Sent" at bounding box center [284, 199] width 361 height 30
copy ul "[EMAIL_ADDRESS][DOMAIN_NAME] Delivery Sent"
drag, startPoint x: 248, startPoint y: 188, endPoint x: 141, endPoint y: 180, distance: 107.4
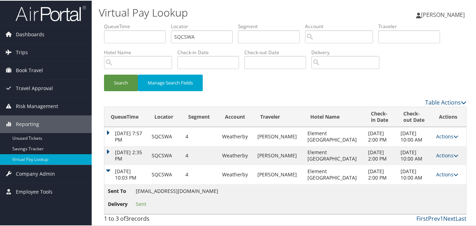
click at [242, 210] on td "Sent To [EMAIL_ADDRESS][DOMAIN_NAME] Delivery Sent" at bounding box center [284, 199] width 361 height 30
drag, startPoint x: 135, startPoint y: 190, endPoint x: 245, endPoint y: 193, distance: 109.6
click at [218, 193] on span "[EMAIL_ADDRESS][DOMAIN_NAME]" at bounding box center [177, 190] width 82 height 7
copy span "[EMAIL_ADDRESS][DOMAIN_NAME]"
click at [288, 204] on td "Sent To [EMAIL_ADDRESS][DOMAIN_NAME] Delivery Sent" at bounding box center [284, 199] width 361 height 30
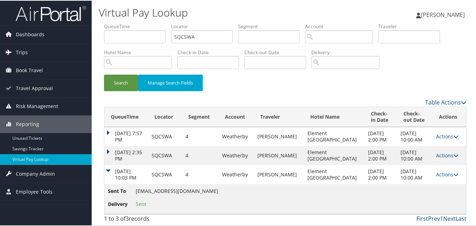
click at [446, 165] on td "Actions Resend Logs View Itinerary" at bounding box center [448, 174] width 33 height 19
click at [442, 170] on link "Actions" at bounding box center [447, 173] width 22 height 7
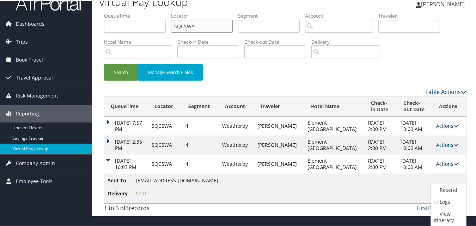
drag, startPoint x: 200, startPoint y: 16, endPoint x: 154, endPoint y: 23, distance: 46.0
click at [154, 12] on ul "QueueTime Locator SQCSWA Segment Account Traveler Hotel Name Check-in Date Chec…" at bounding box center [285, 12] width 362 height 0
paste input "WVZRVD"
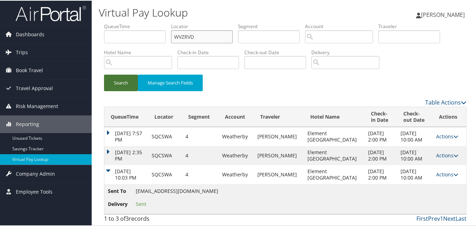
type input "WVZRVD"
click at [129, 74] on button "Search" at bounding box center [121, 82] width 34 height 17
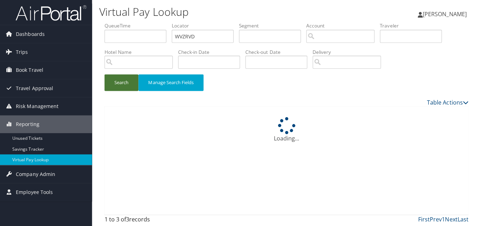
scroll to position [0, 0]
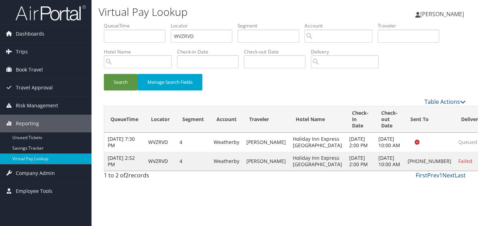
drag, startPoint x: 444, startPoint y: 171, endPoint x: 436, endPoint y: 170, distance: 7.4
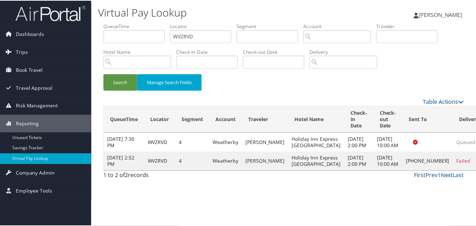
scroll to position [0, 0]
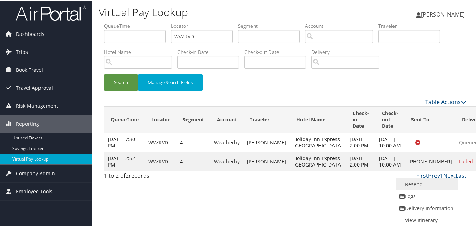
click at [422, 185] on link "Resend" at bounding box center [426, 184] width 60 height 12
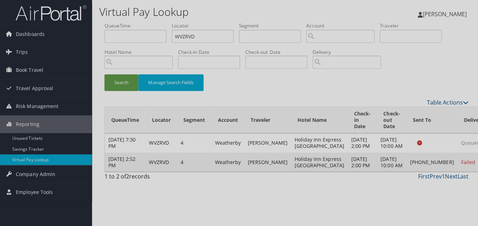
scroll to position [0, 0]
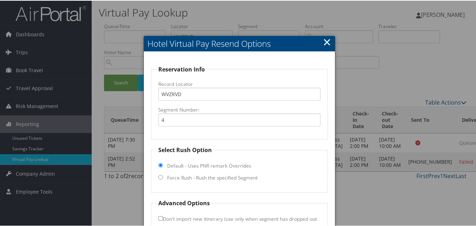
click at [323, 45] on link "×" at bounding box center [327, 41] width 8 height 14
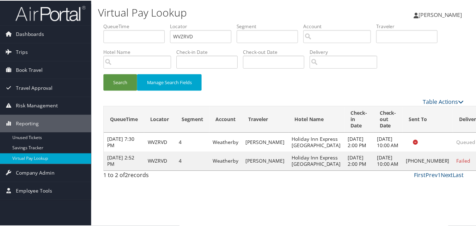
scroll to position [7, 0]
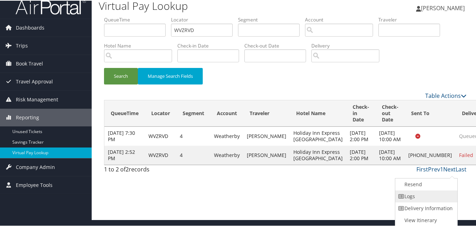
click at [411, 199] on link "Logs" at bounding box center [425, 196] width 60 height 12
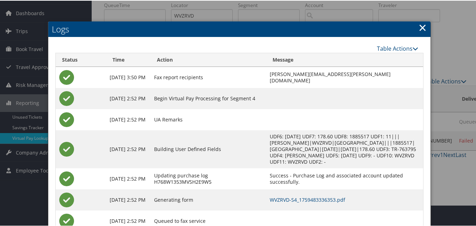
scroll to position [46, 0]
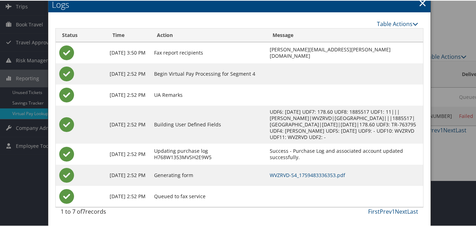
click at [289, 179] on td "WVZRVD-S4_1759483336353.pdf" at bounding box center [344, 174] width 157 height 21
click at [290, 177] on link "WVZRVD-S4_1759483336353.pdf" at bounding box center [306, 174] width 75 height 7
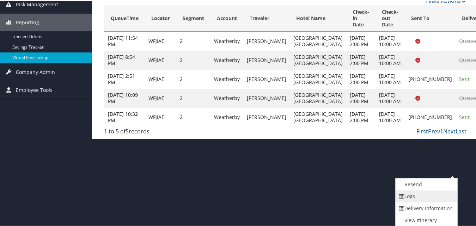
click at [399, 192] on link "Logs" at bounding box center [425, 196] width 60 height 12
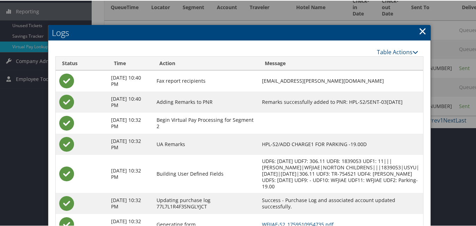
scroll to position [162, 0]
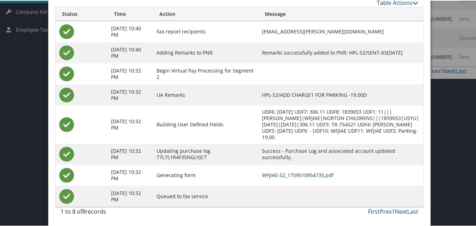
click at [280, 171] on td "WFJIAE-S2_1759510954735.pdf" at bounding box center [340, 174] width 165 height 21
click at [282, 173] on link "WFJIAE-S2_1759510954735.pdf" at bounding box center [298, 174] width 72 height 7
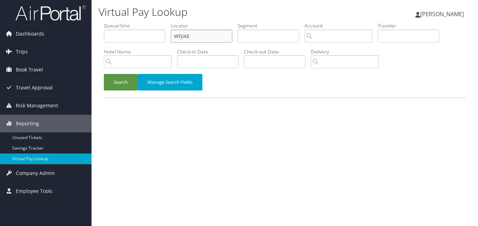
paste input "JUZEQY"
drag, startPoint x: 199, startPoint y: 35, endPoint x: 127, endPoint y: 69, distance: 80.0
click at [142, 22] on ul "QueueTime Locator JUZEQY Segment Account Traveler Hotel Name Check-in Date Chec…" at bounding box center [285, 22] width 362 height 0
type input "JUZEQY"
click at [118, 79] on button "Search" at bounding box center [121, 82] width 34 height 17
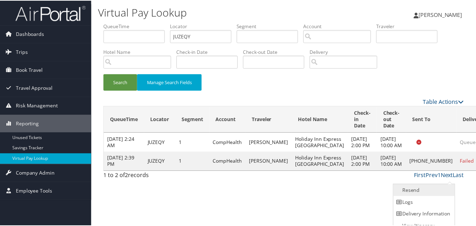
scroll to position [7, 0]
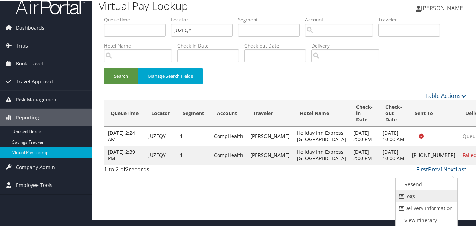
click at [413, 191] on link "Logs" at bounding box center [425, 196] width 60 height 12
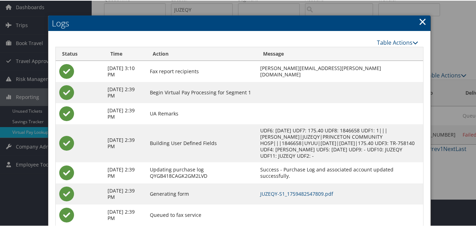
scroll to position [46, 0]
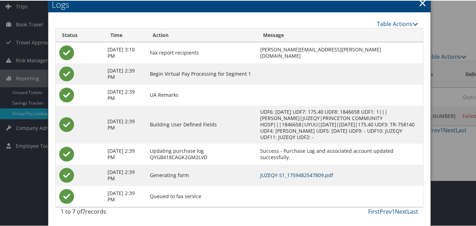
click at [314, 173] on link "JUZEQY-S1_1759482547809.pdf" at bounding box center [296, 174] width 73 height 7
